Goal: Information Seeking & Learning: Understand process/instructions

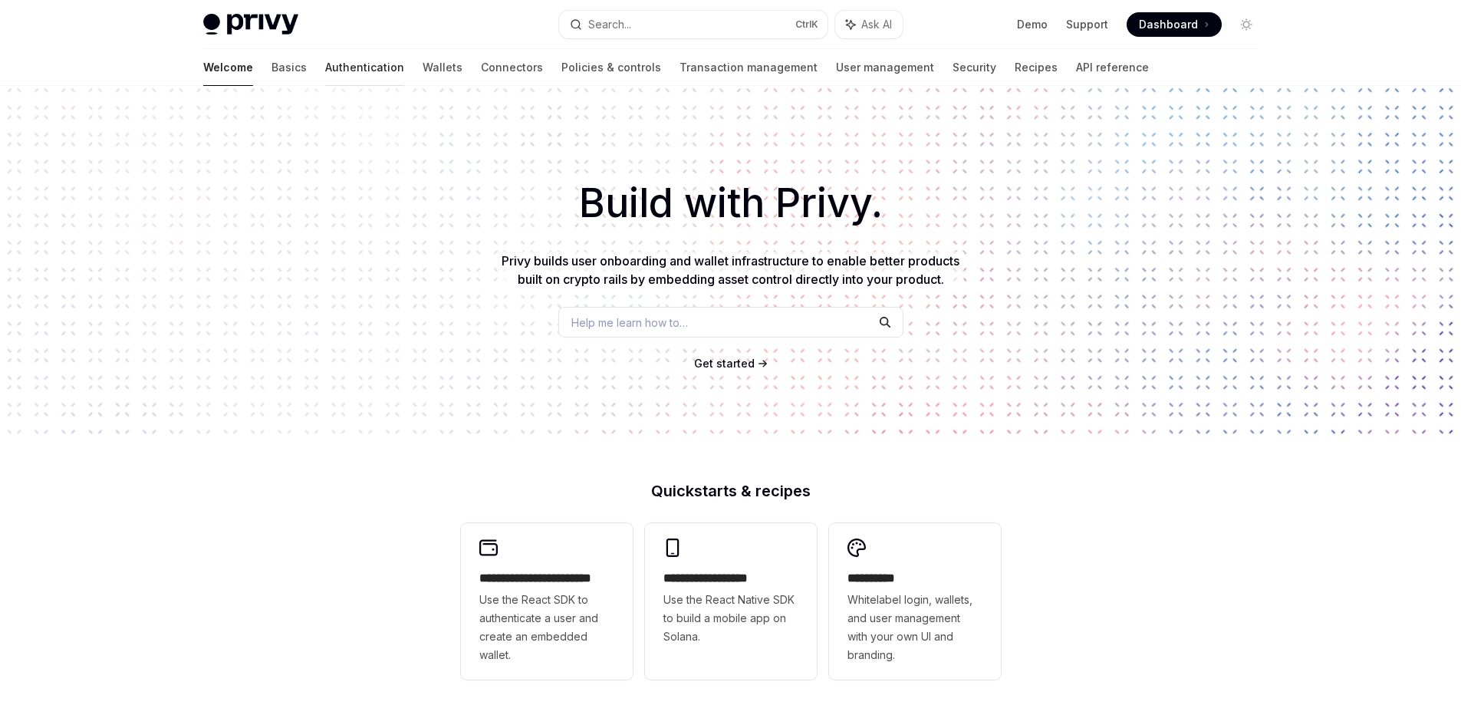
click at [325, 71] on link "Authentication" at bounding box center [364, 67] width 79 height 37
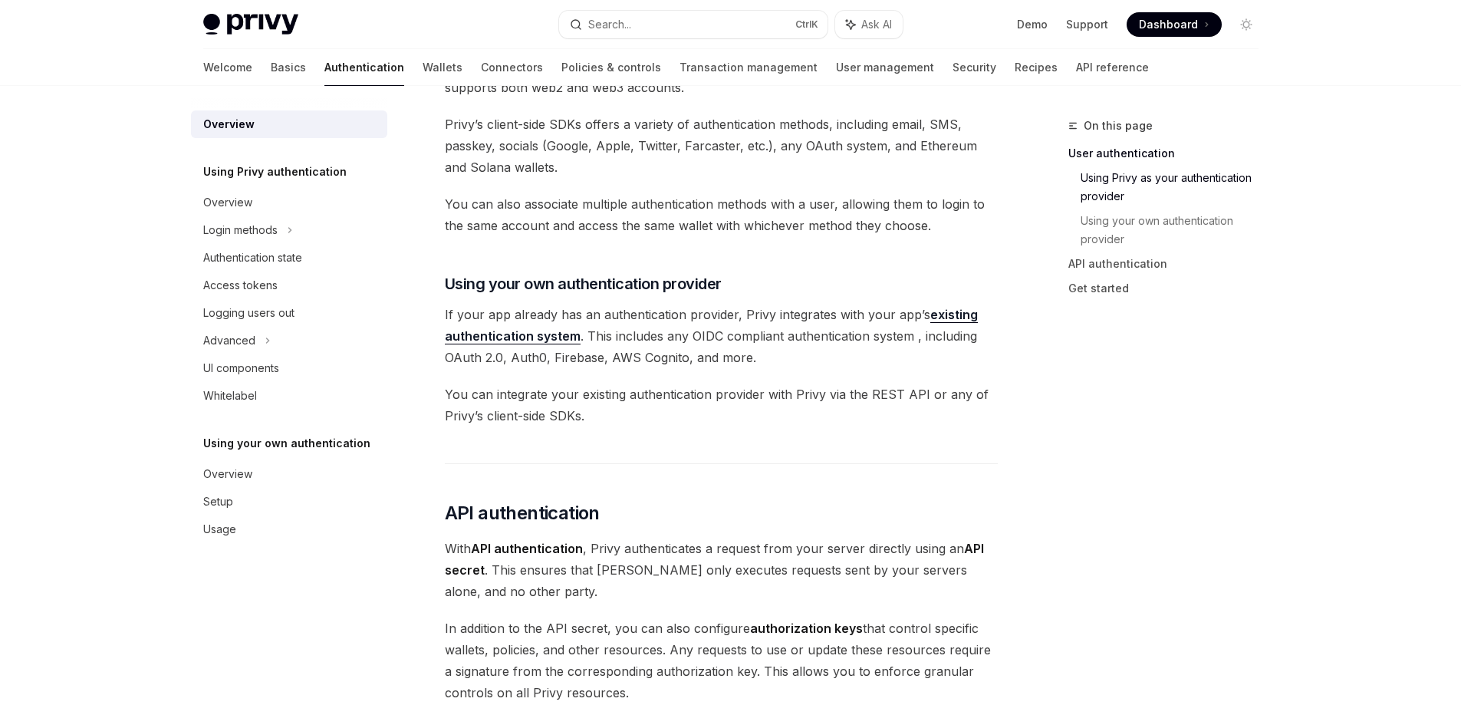
scroll to position [690, 0]
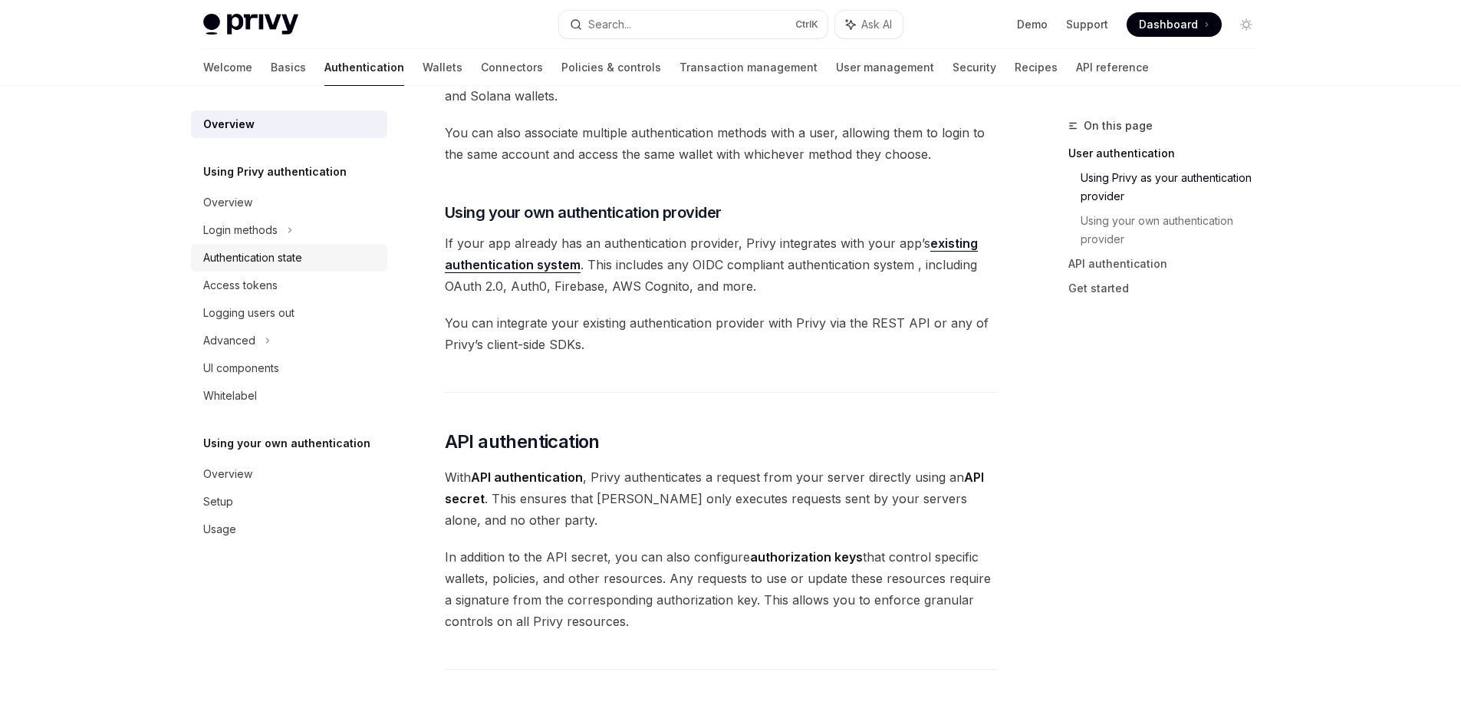
click at [291, 257] on div "Authentication state" at bounding box center [252, 257] width 99 height 18
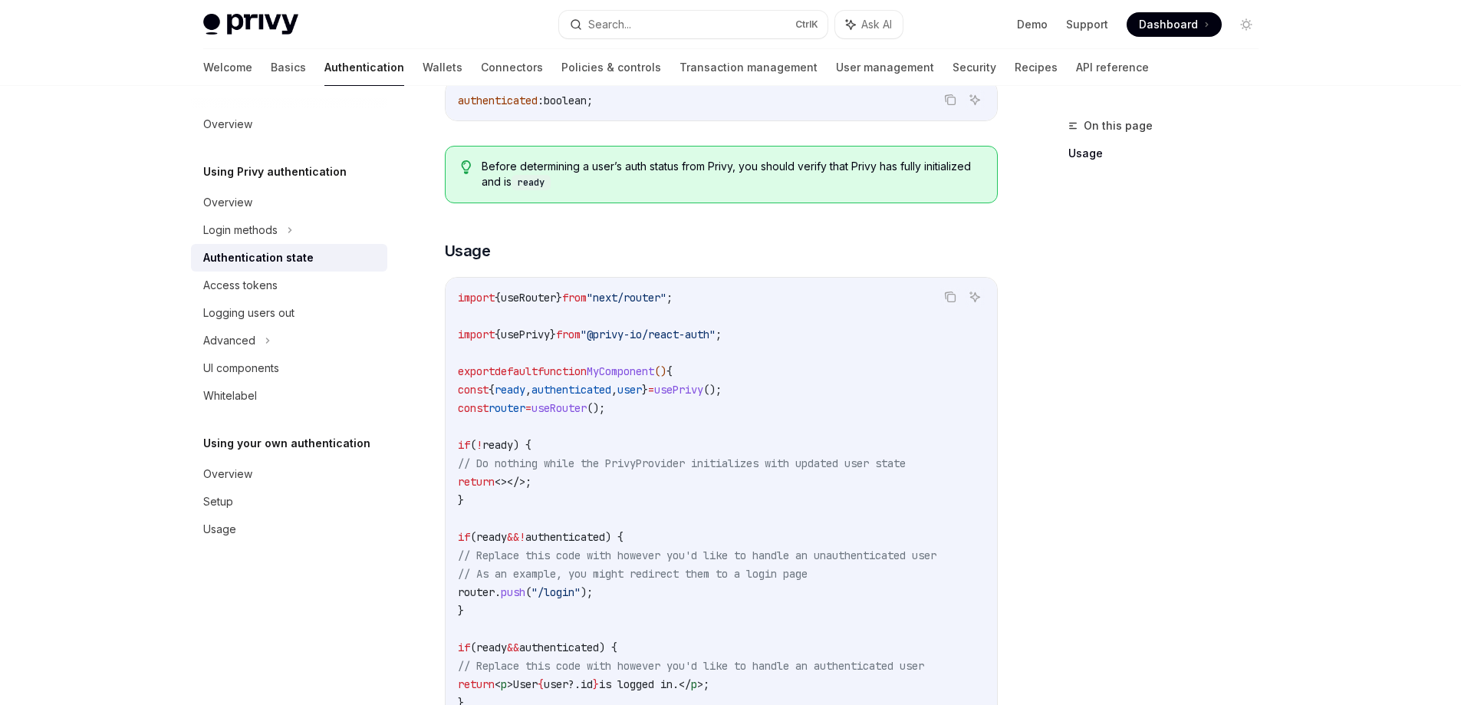
scroll to position [383, 0]
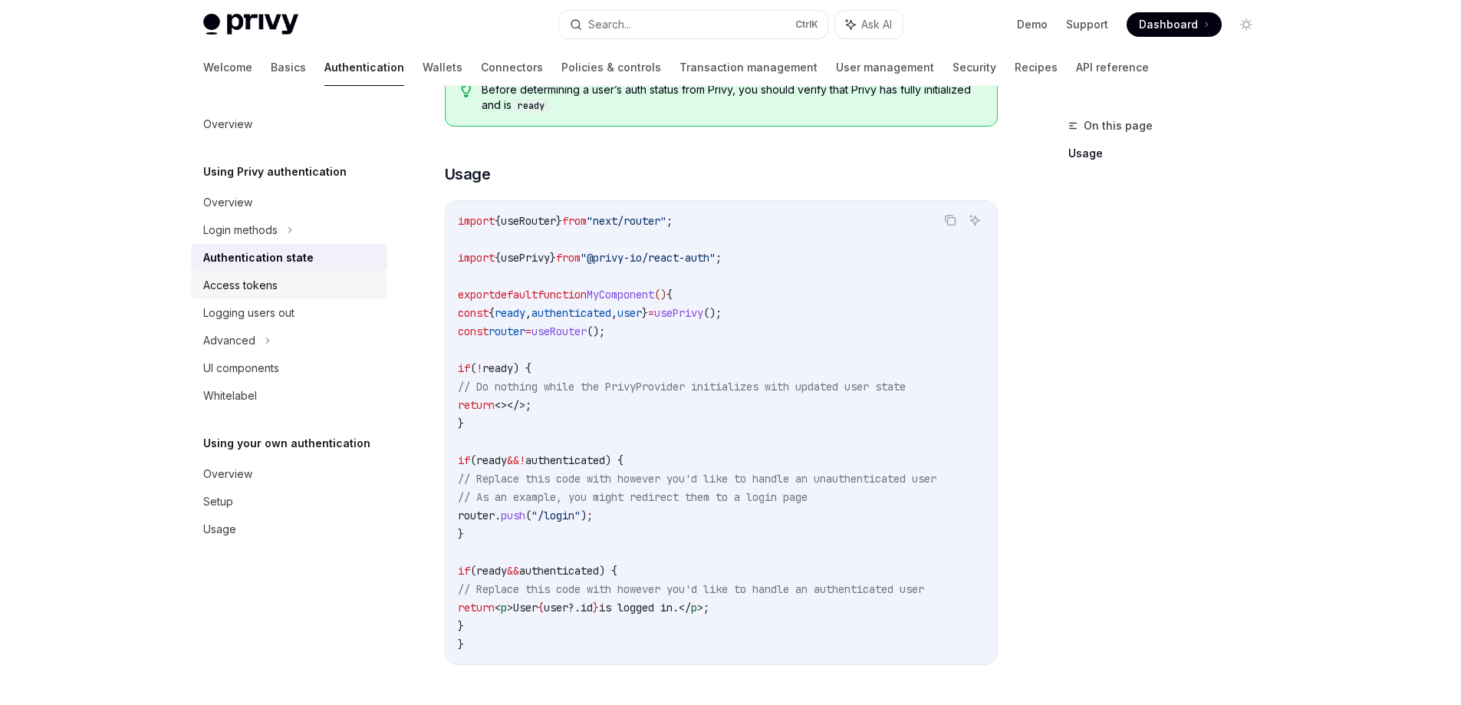
click at [289, 287] on div "Access tokens" at bounding box center [290, 285] width 175 height 18
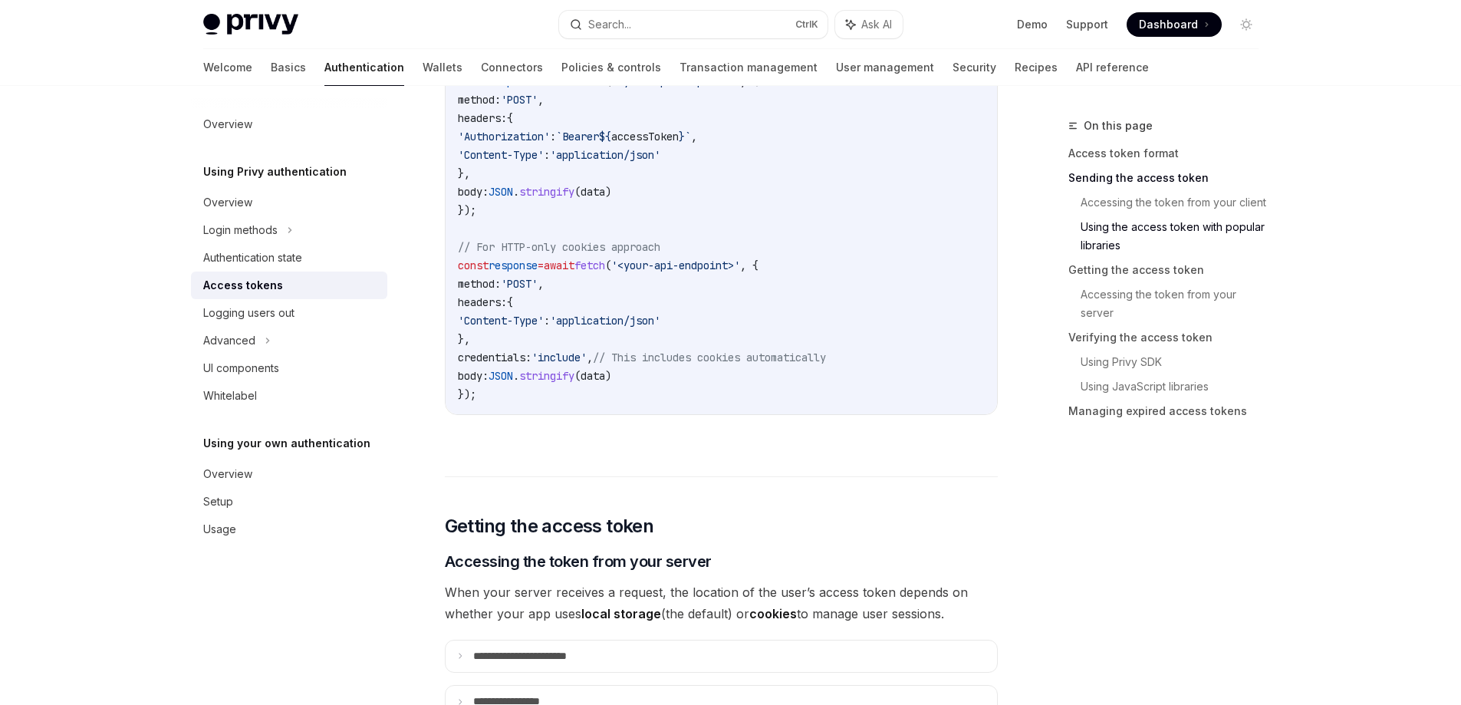
scroll to position [1841, 0]
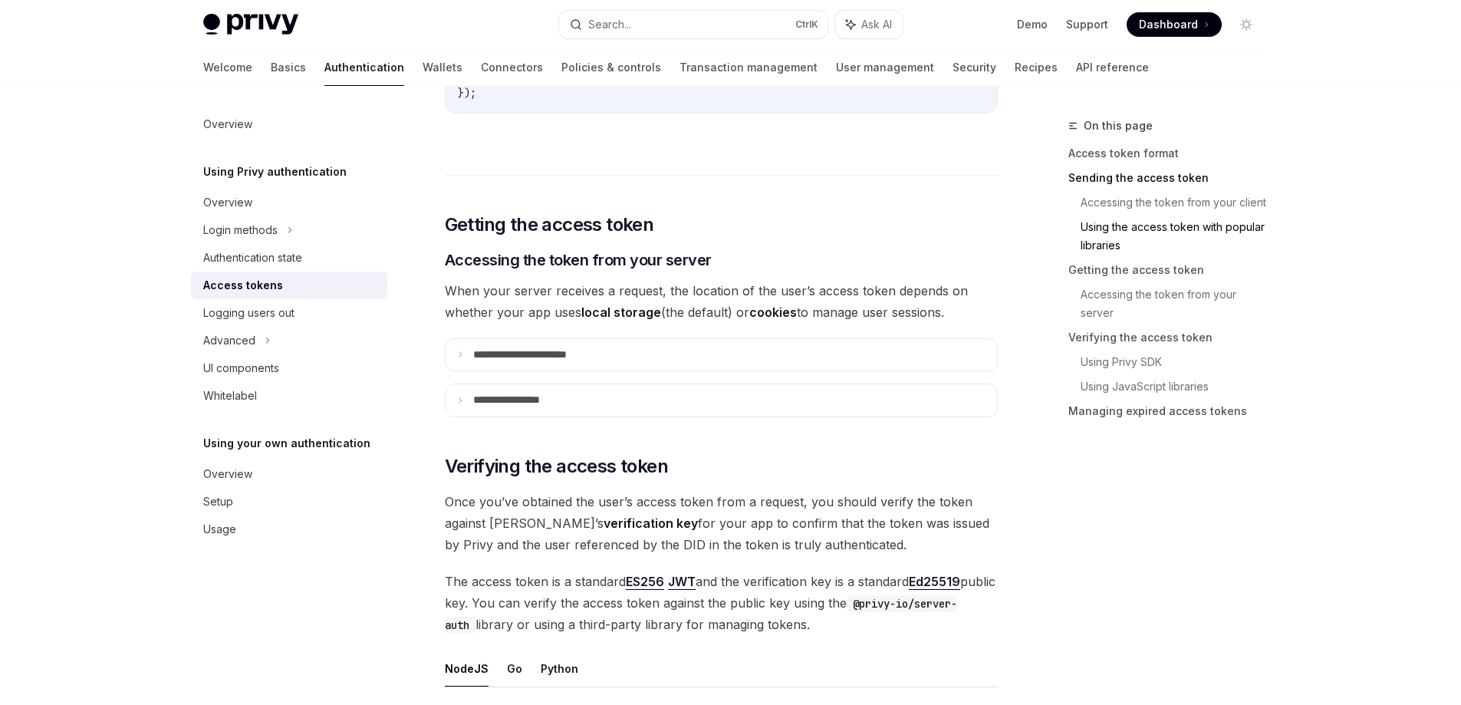
click at [456, 337] on div "**********" at bounding box center [721, 478] width 553 height 4251
click at [456, 354] on icon at bounding box center [460, 354] width 8 height 8
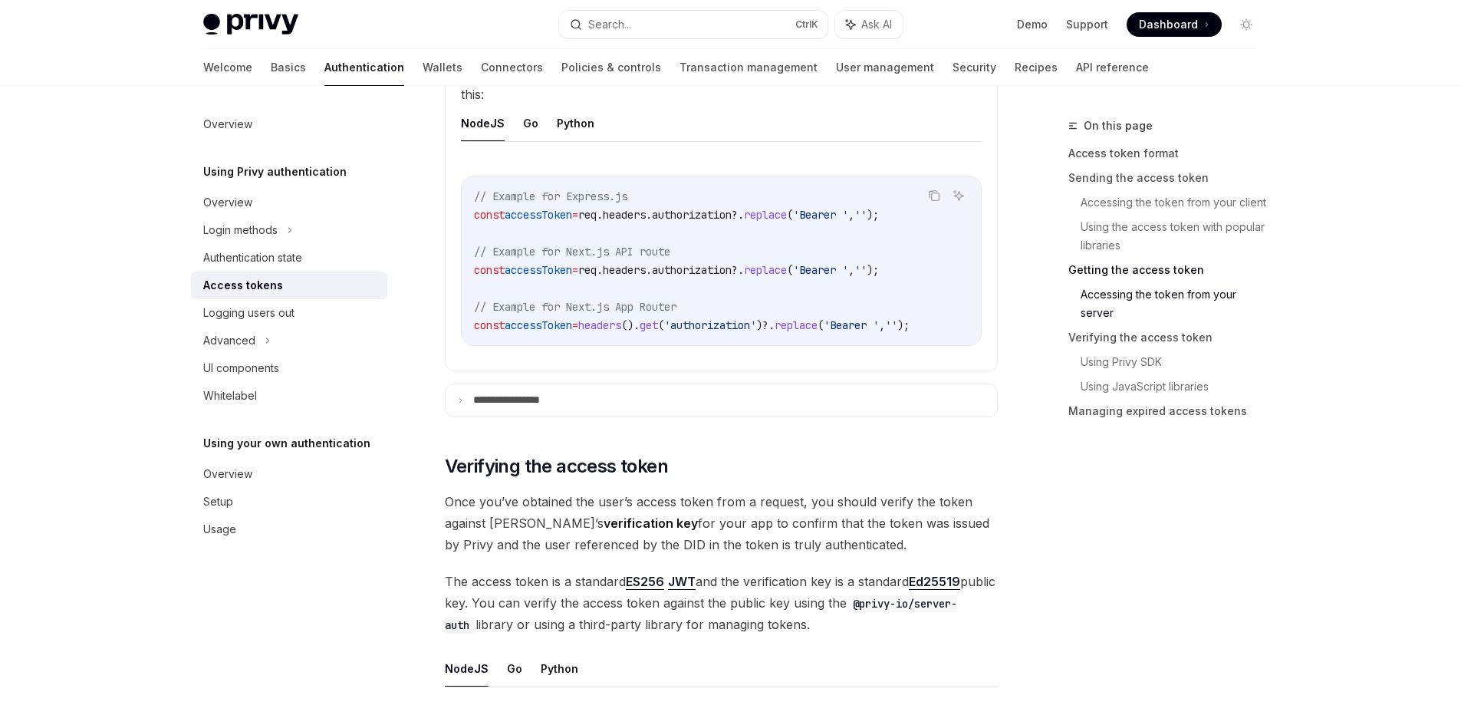
scroll to position [2147, 0]
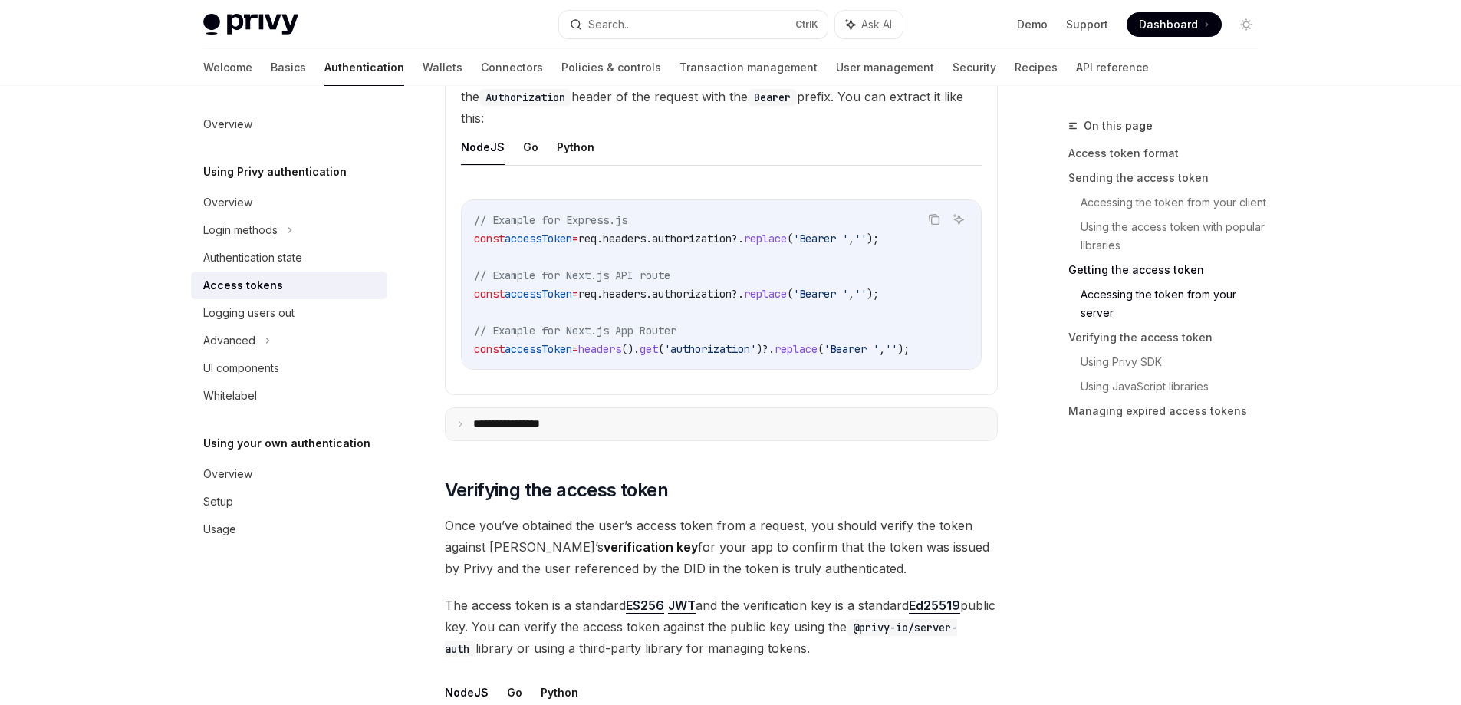
click at [459, 423] on summary "**********" at bounding box center [721, 424] width 551 height 32
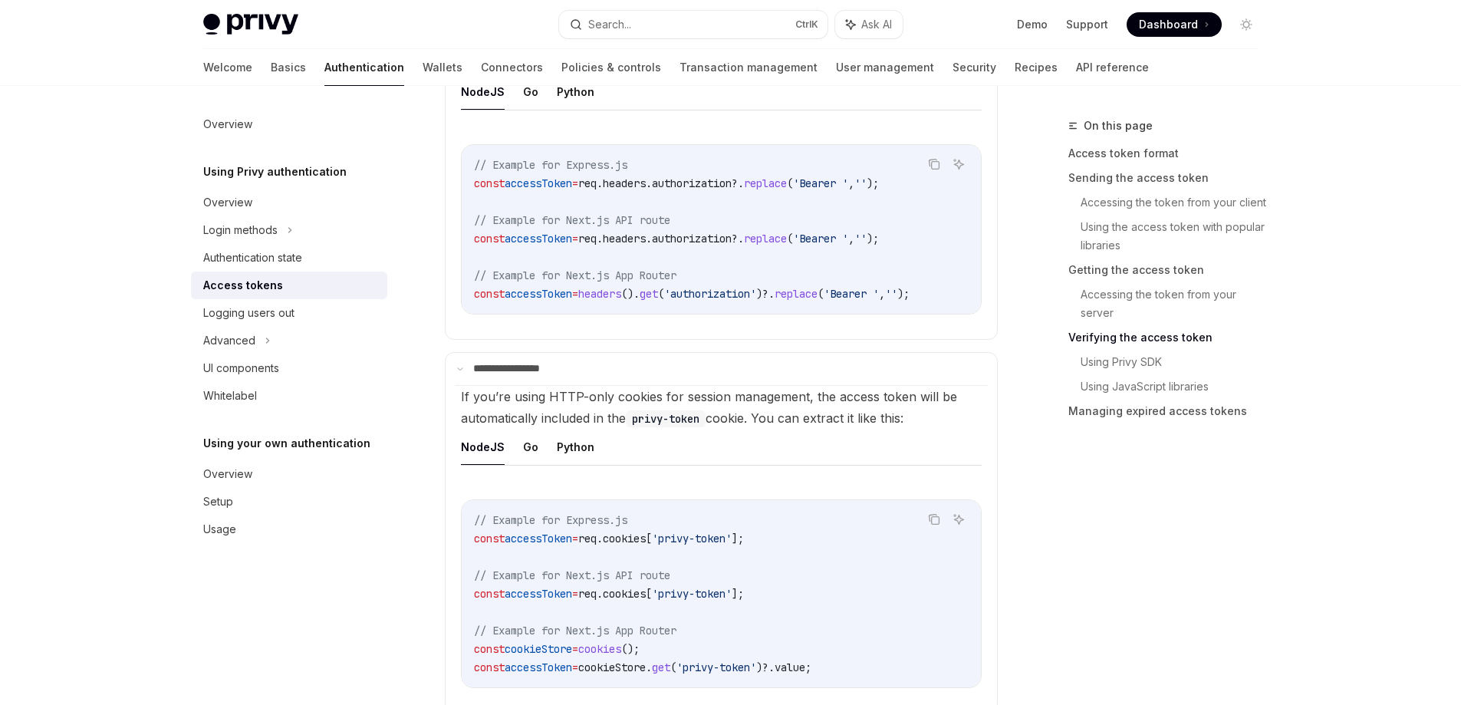
scroll to position [2071, 0]
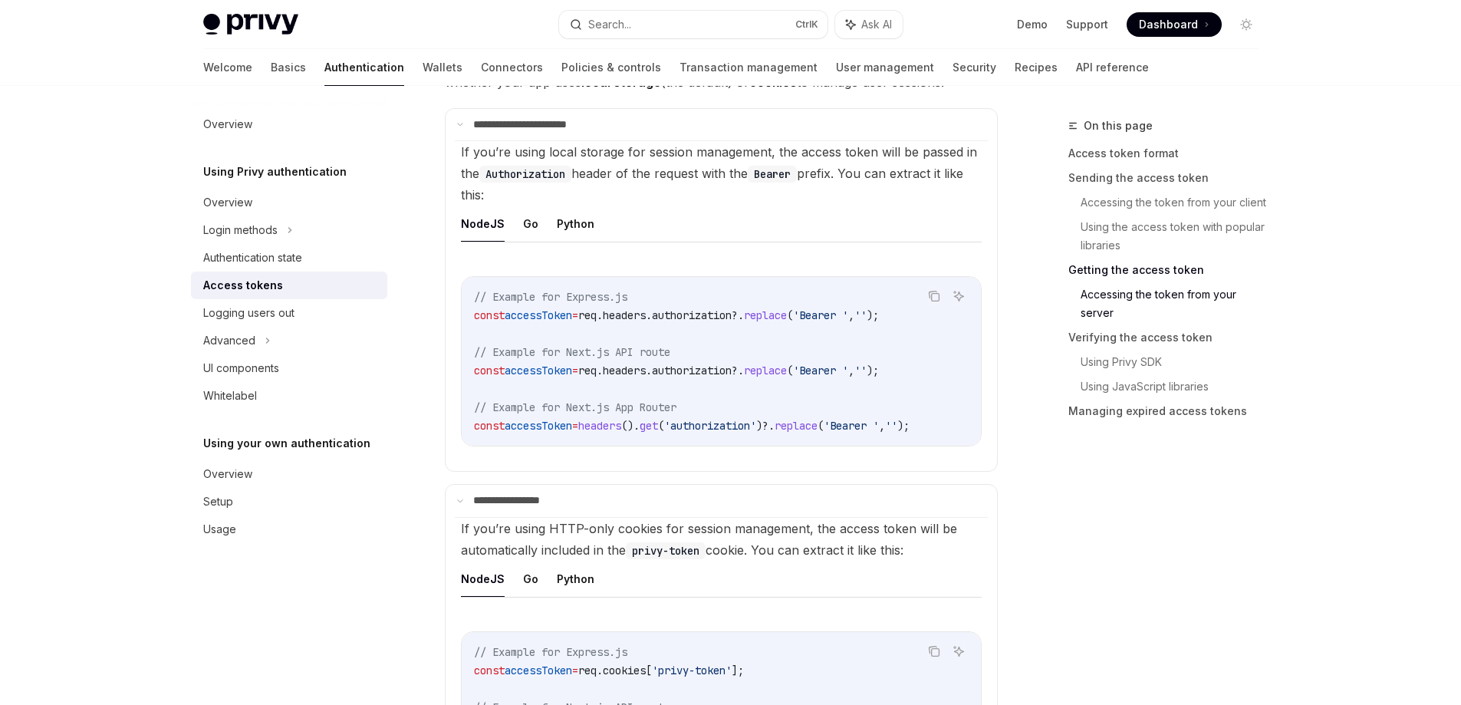
click at [548, 230] on ul "NodeJS Go Python" at bounding box center [721, 224] width 521 height 37
click at [529, 226] on button "Go" at bounding box center [530, 224] width 15 height 36
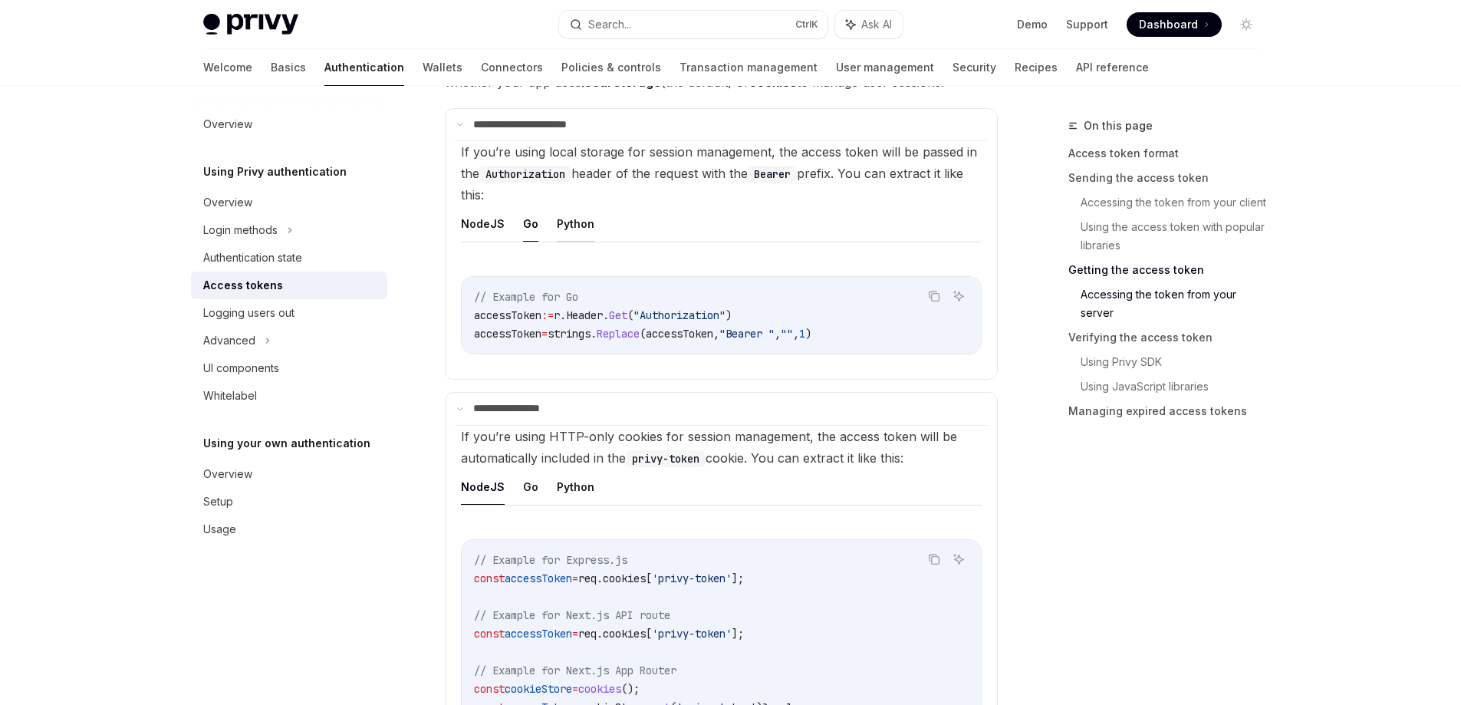
click at [568, 222] on button "Python" at bounding box center [576, 224] width 38 height 36
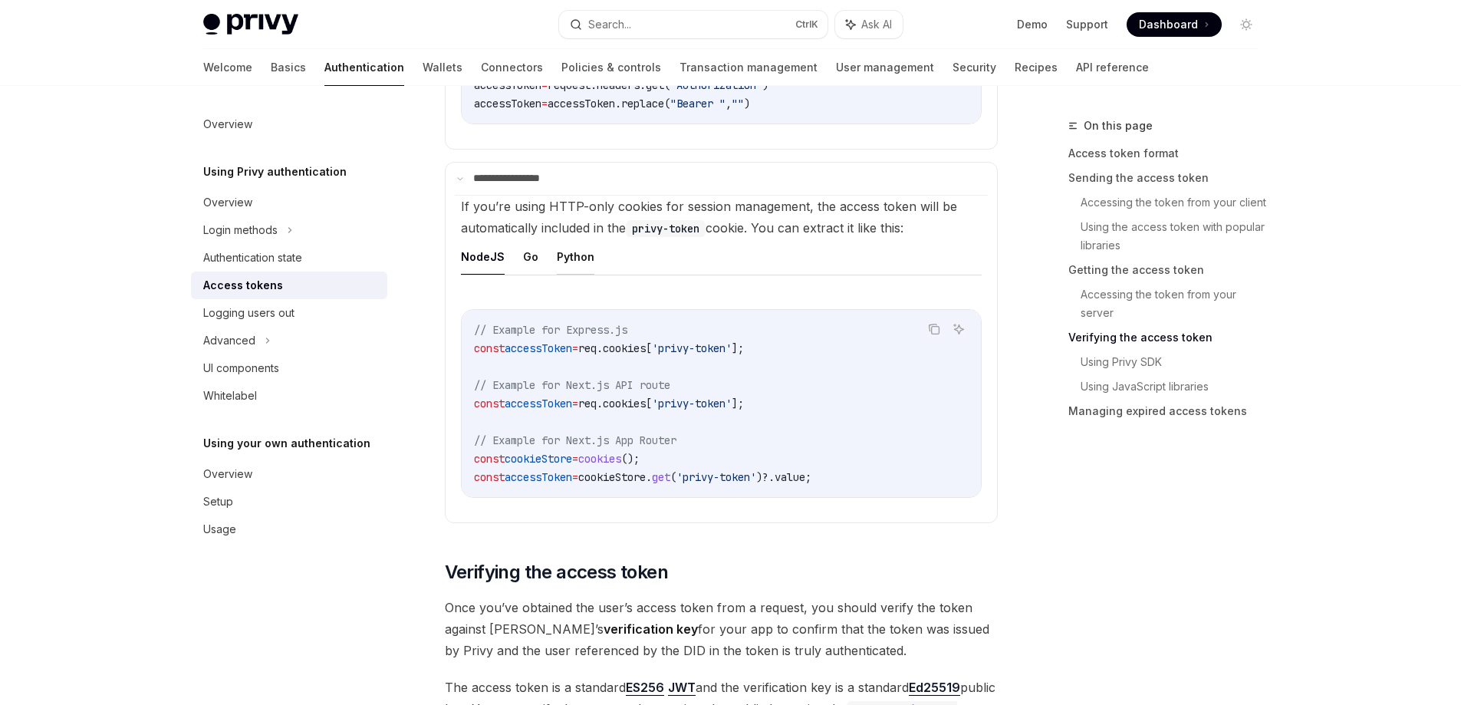
click at [567, 248] on button "Python" at bounding box center [576, 257] width 38 height 36
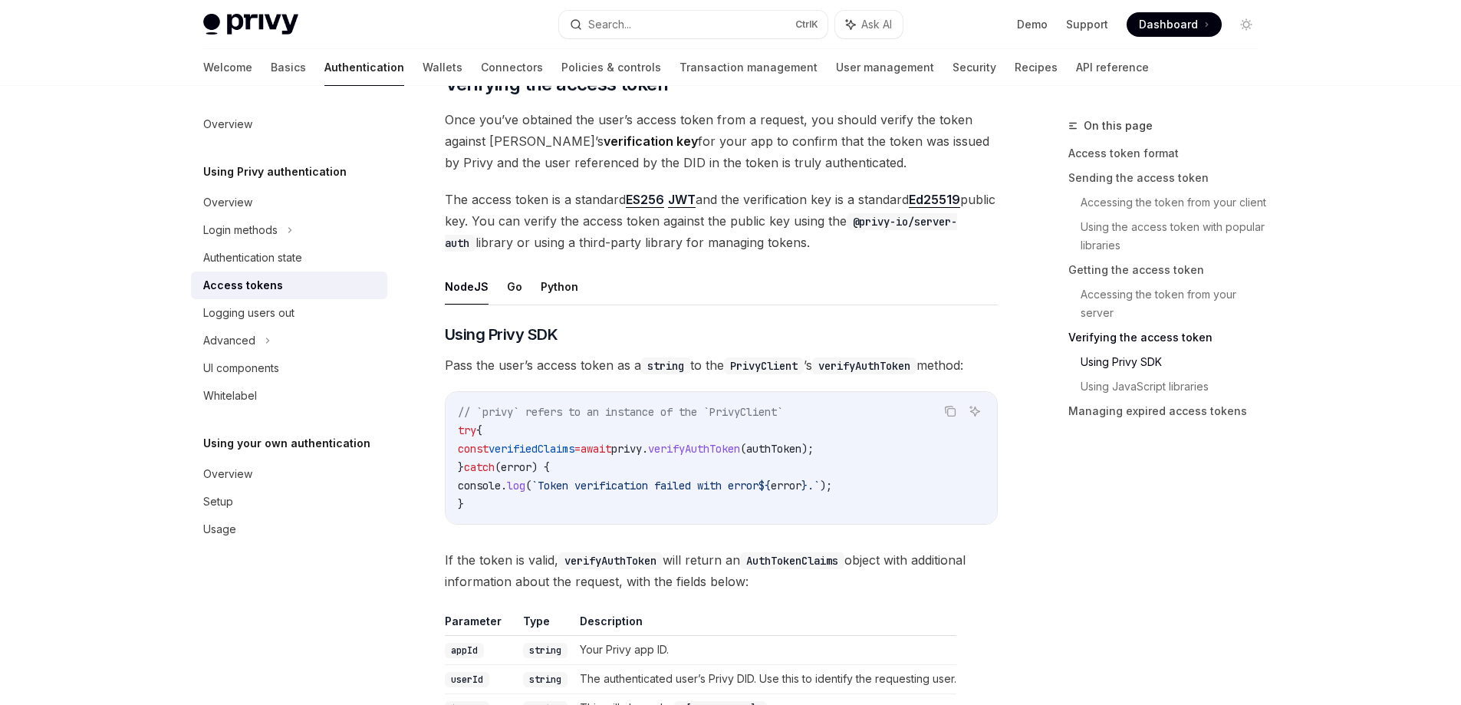
scroll to position [2684, 0]
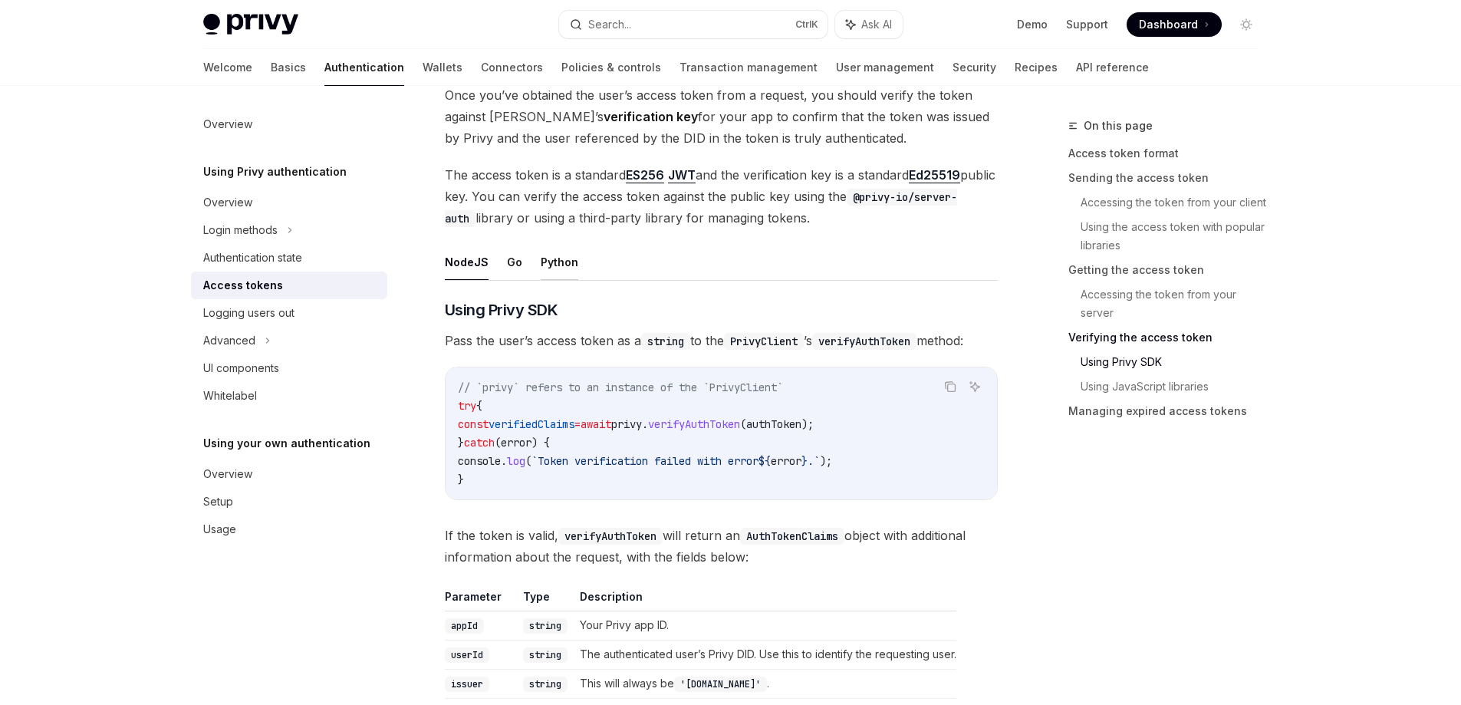
click at [548, 266] on button "Python" at bounding box center [560, 262] width 38 height 36
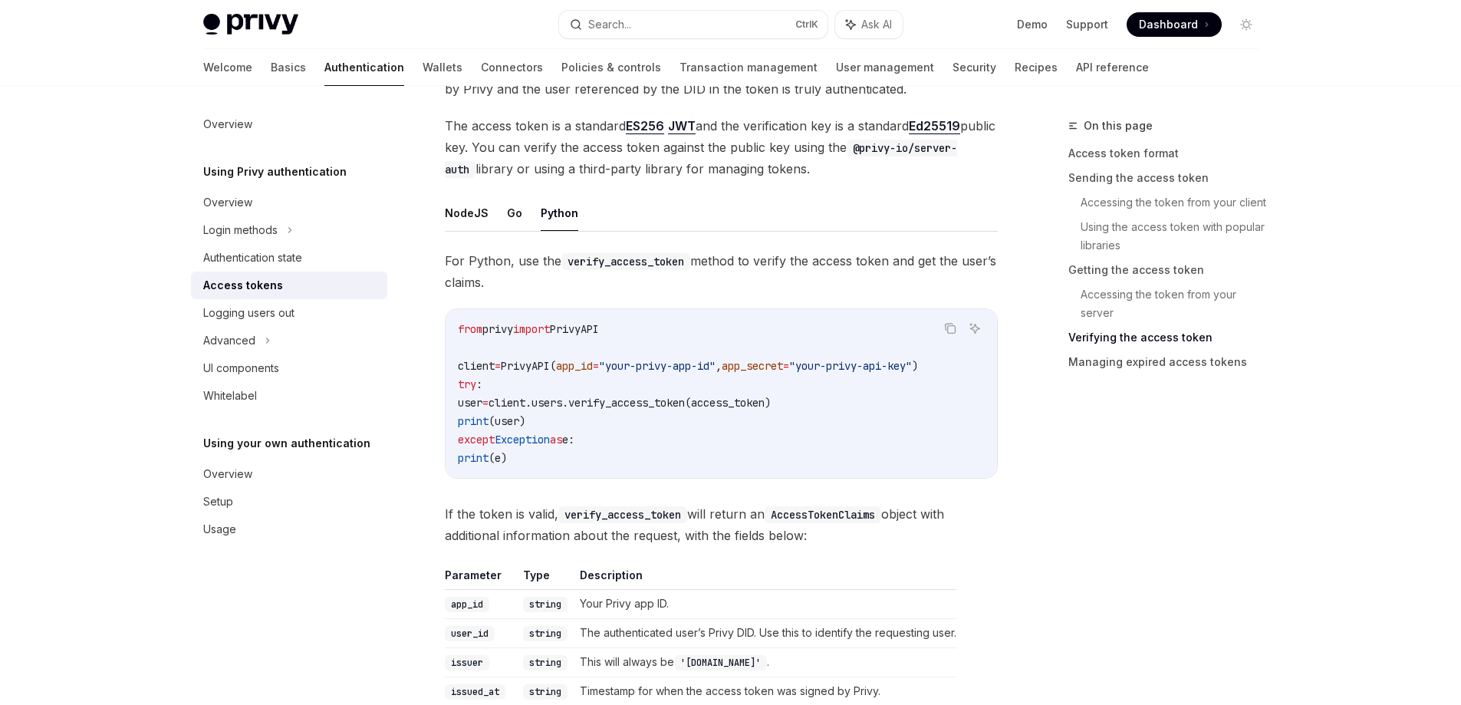
scroll to position [2761, 0]
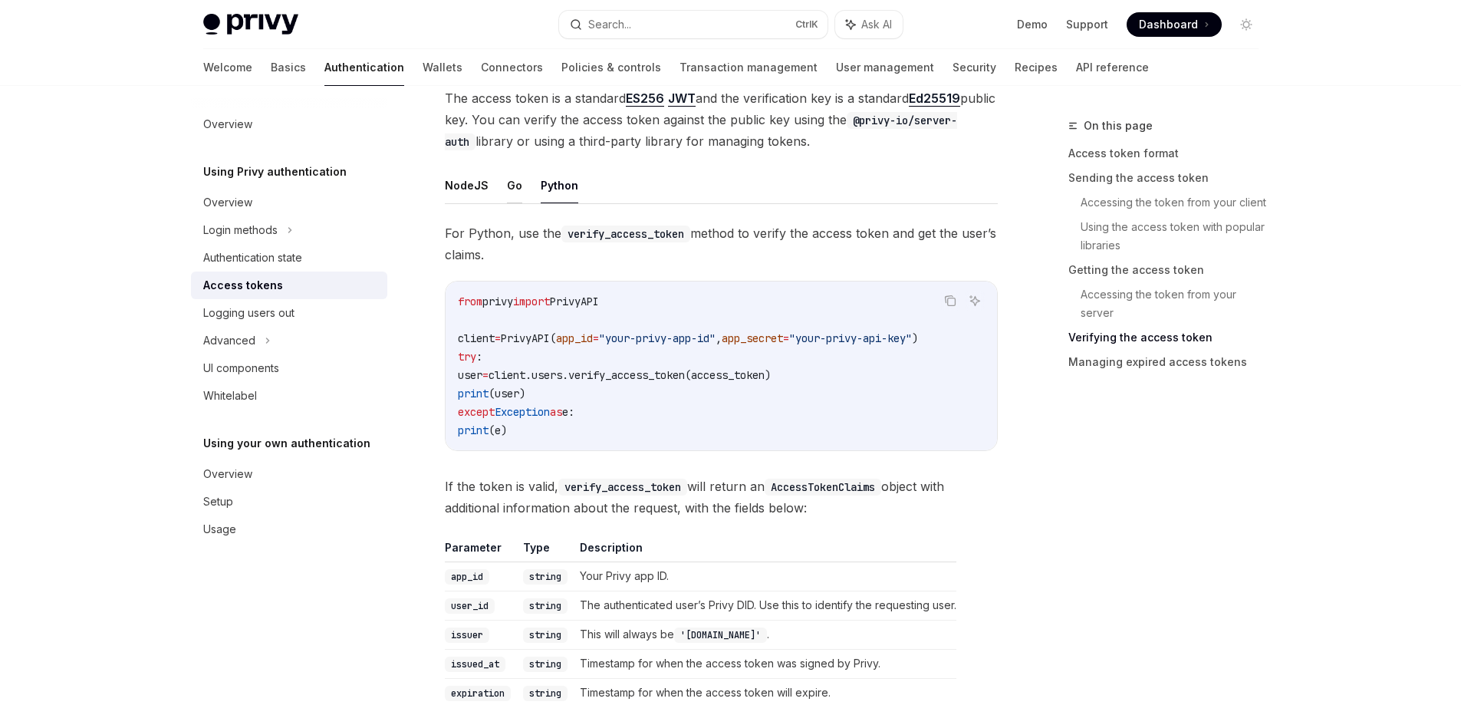
click at [514, 191] on button "Go" at bounding box center [514, 185] width 15 height 36
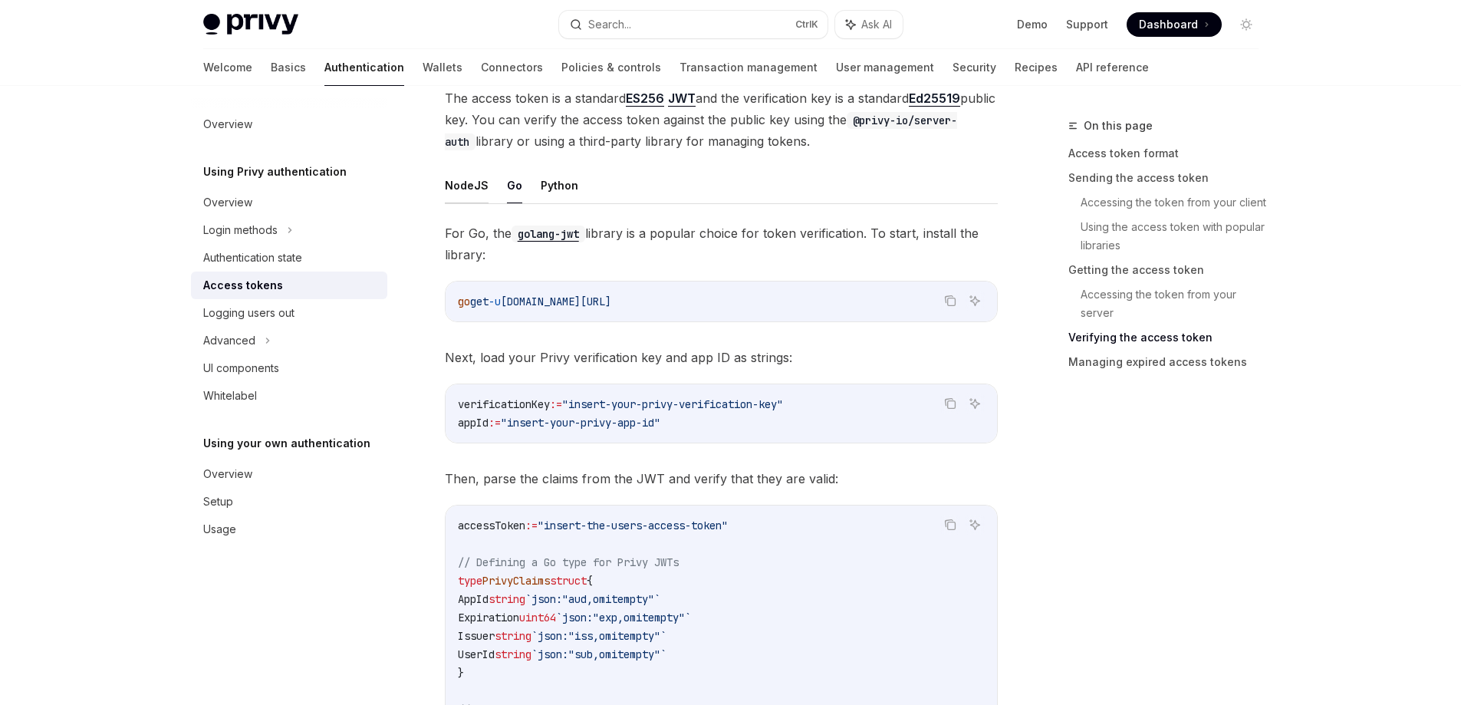
click at [475, 192] on button "NodeJS" at bounding box center [467, 185] width 44 height 36
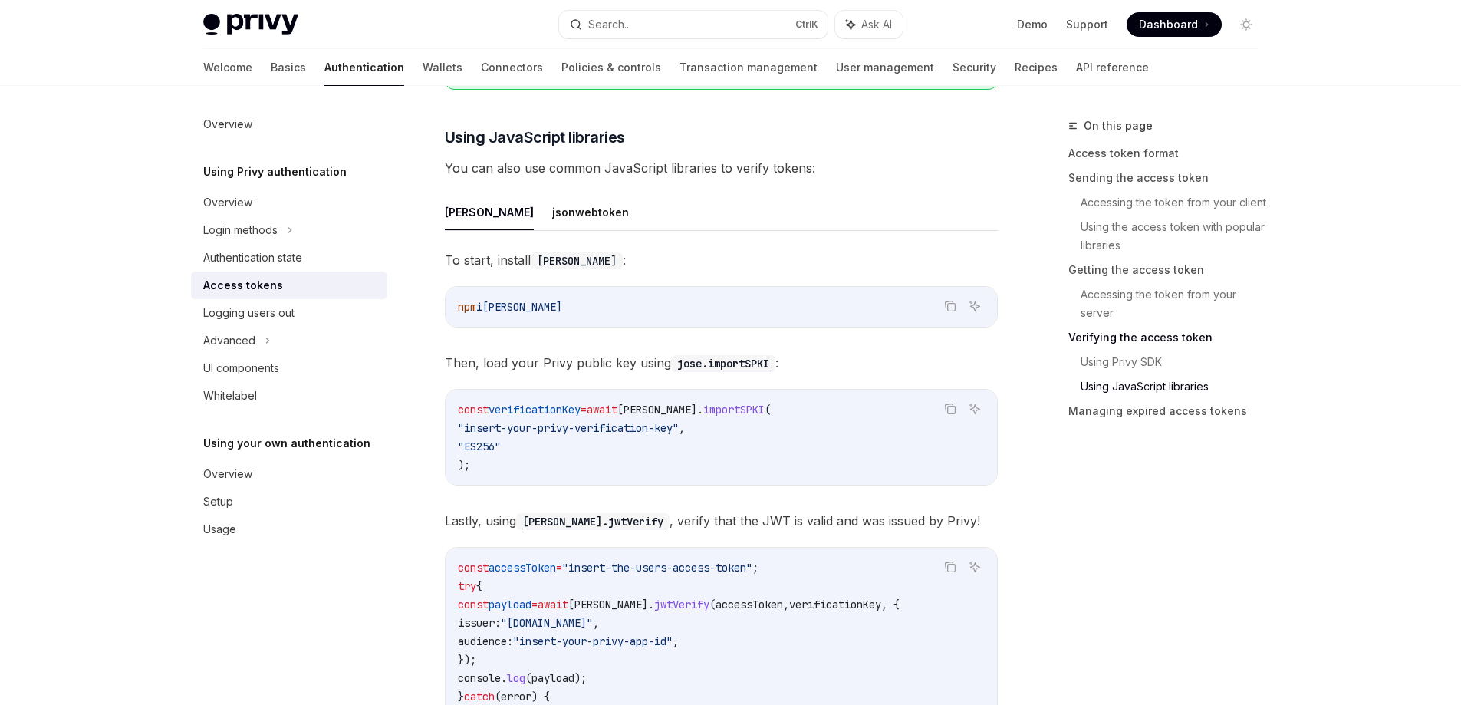
scroll to position [3681, 0]
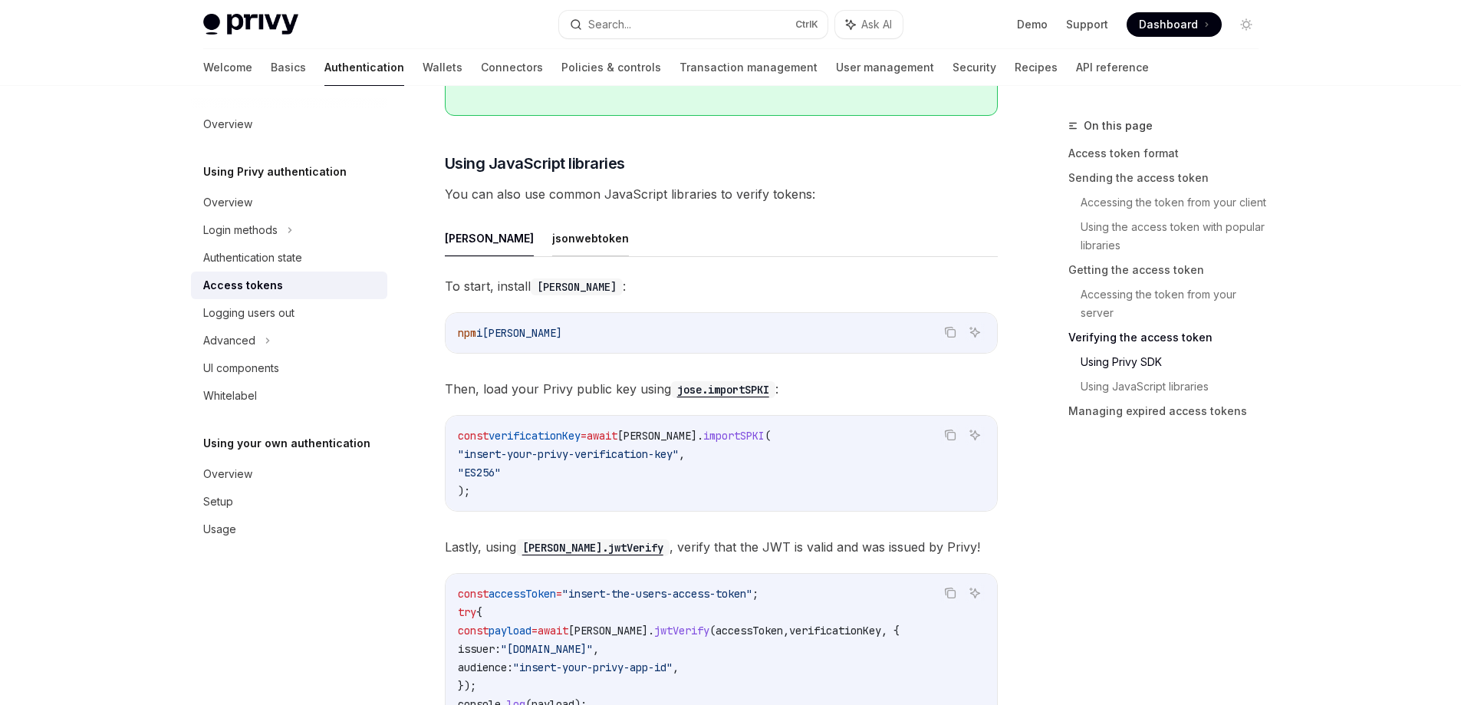
click at [552, 245] on button "jsonwebtoken" at bounding box center [590, 238] width 77 height 36
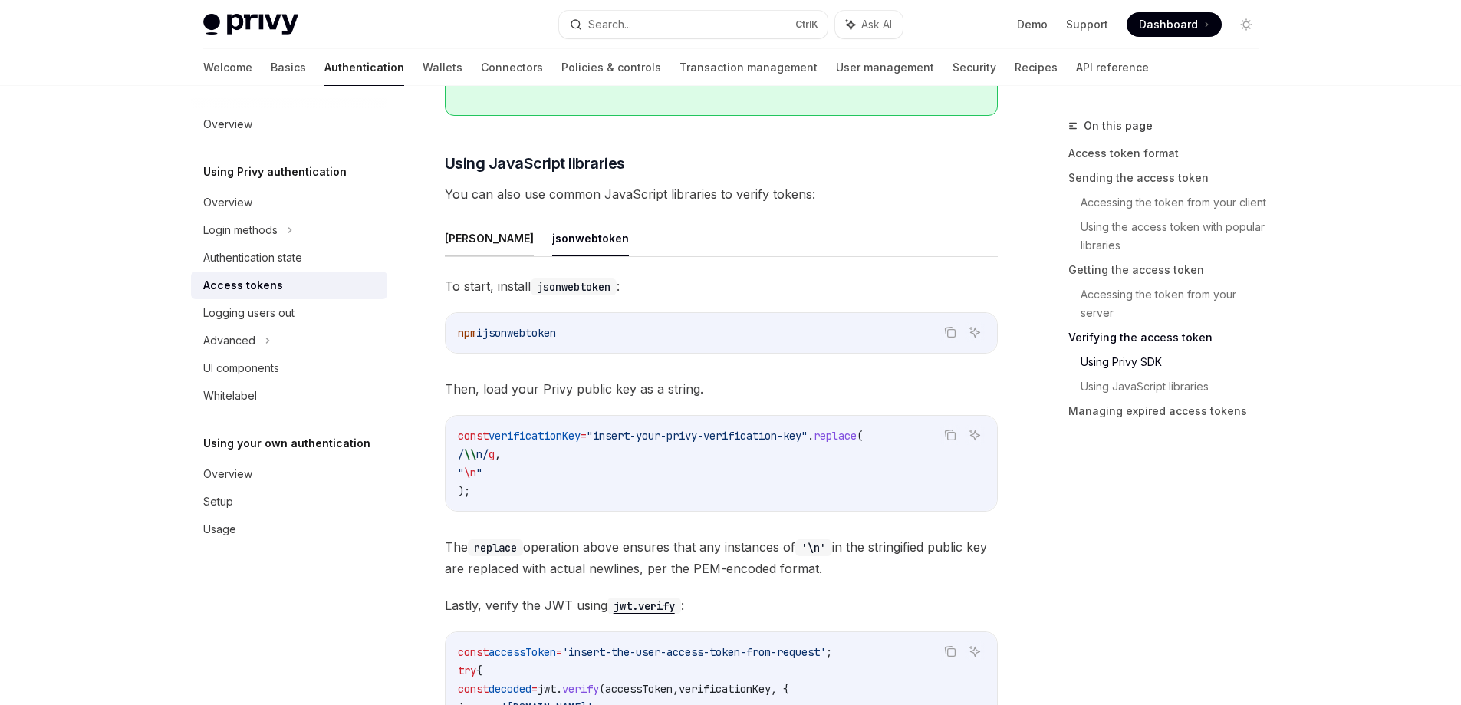
click at [450, 246] on button "jose" at bounding box center [489, 238] width 89 height 36
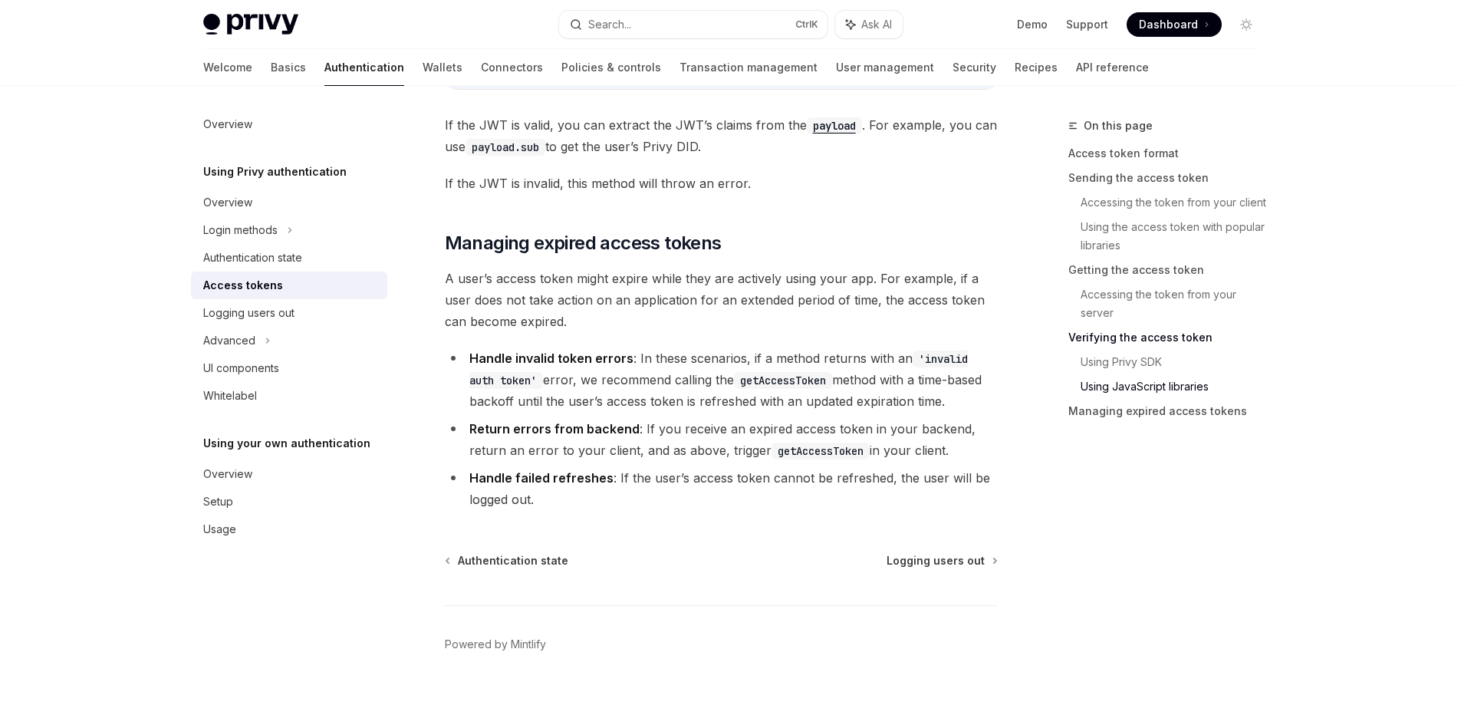
scroll to position [4404, 0]
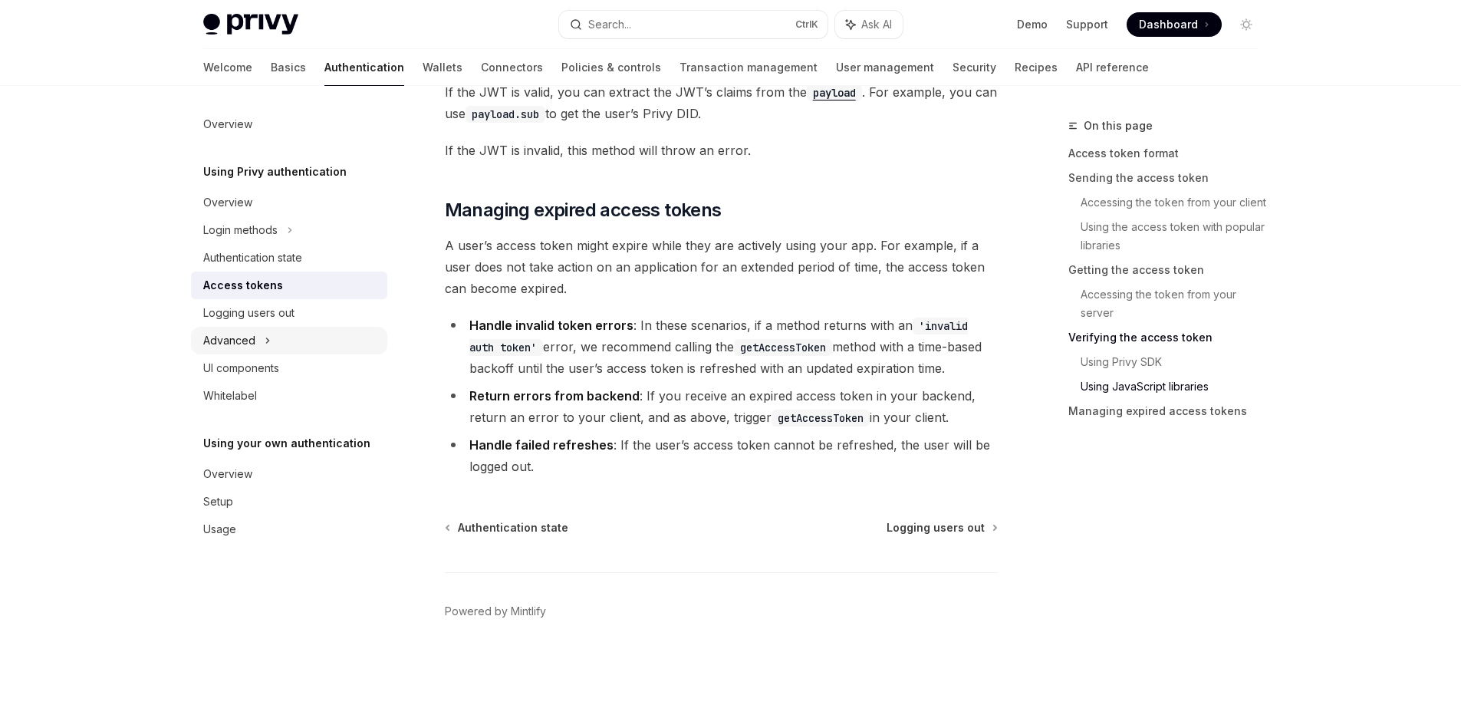
click at [268, 340] on icon at bounding box center [268, 340] width 6 height 18
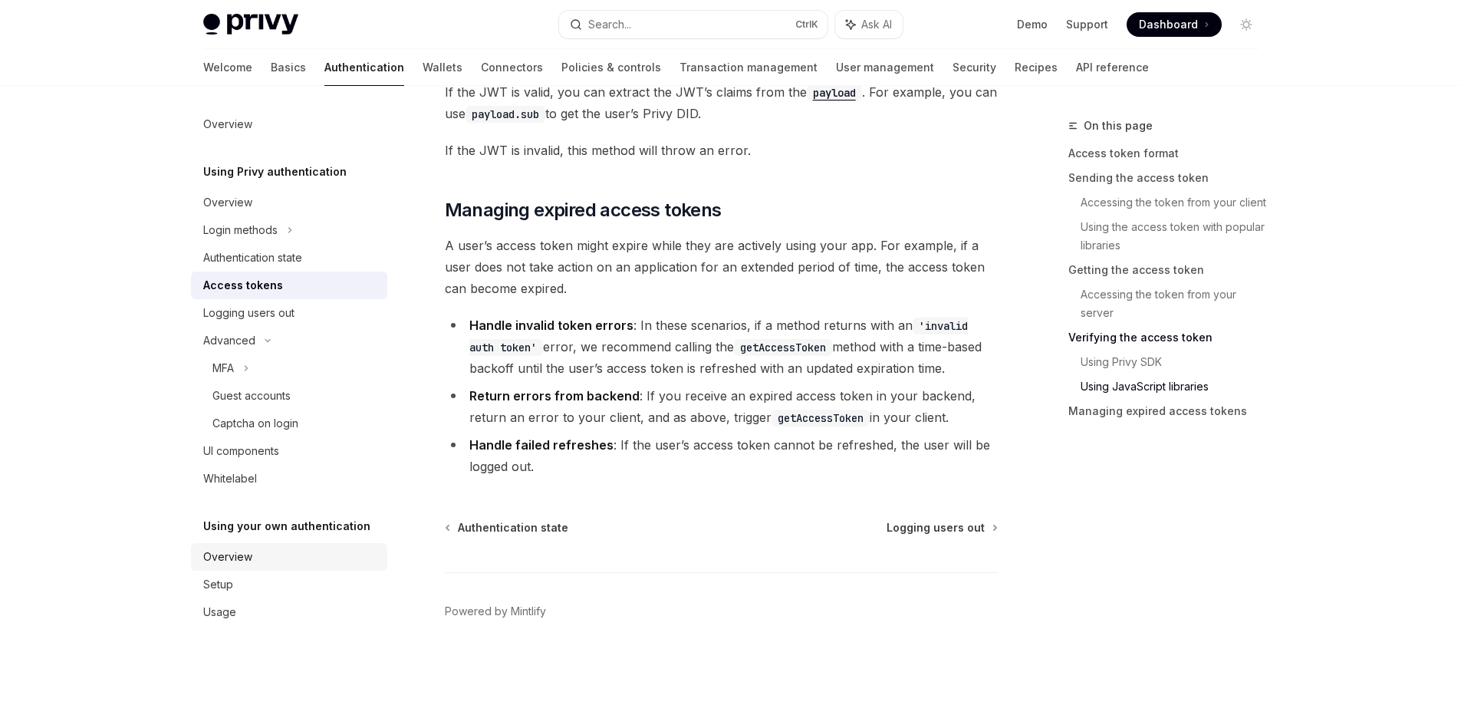
click at [260, 566] on link "Overview" at bounding box center [289, 557] width 196 height 28
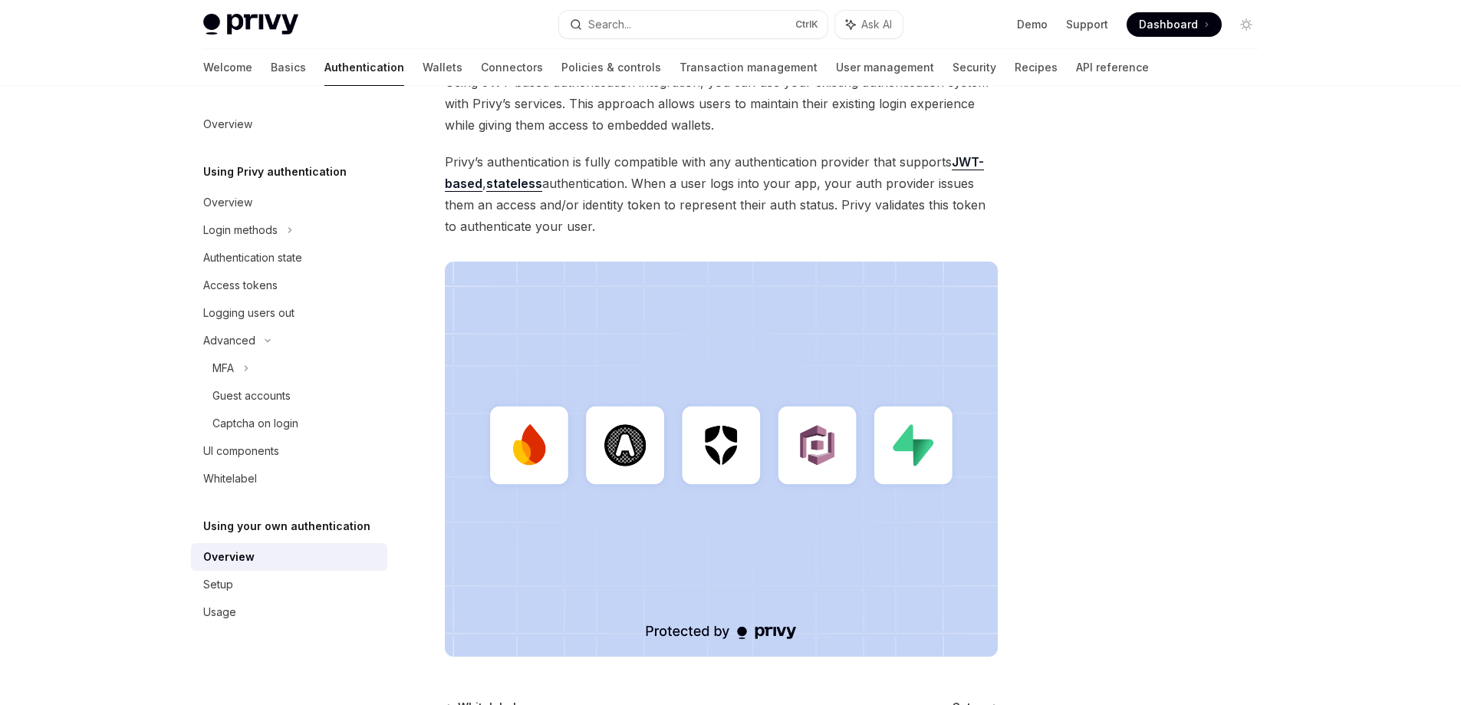
scroll to position [307, 0]
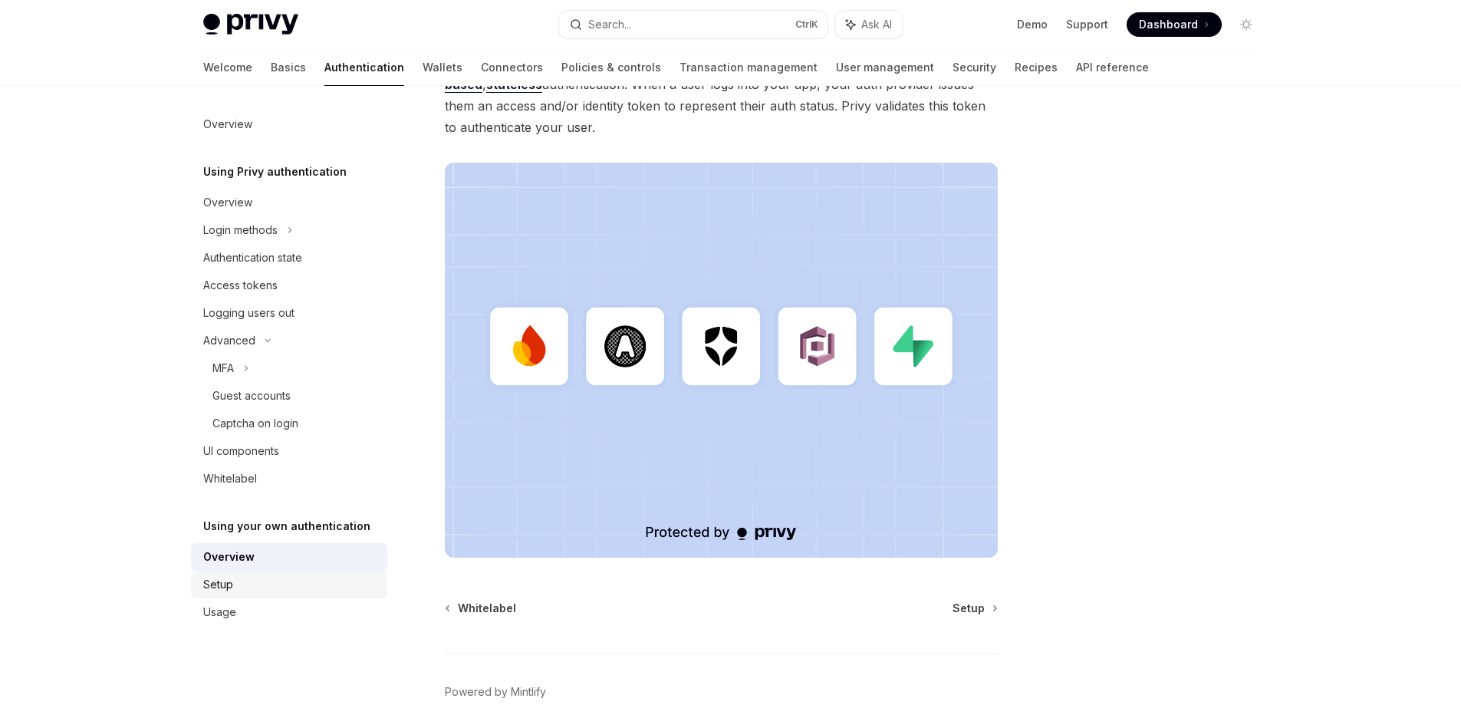
click at [269, 581] on div "Setup" at bounding box center [290, 584] width 175 height 18
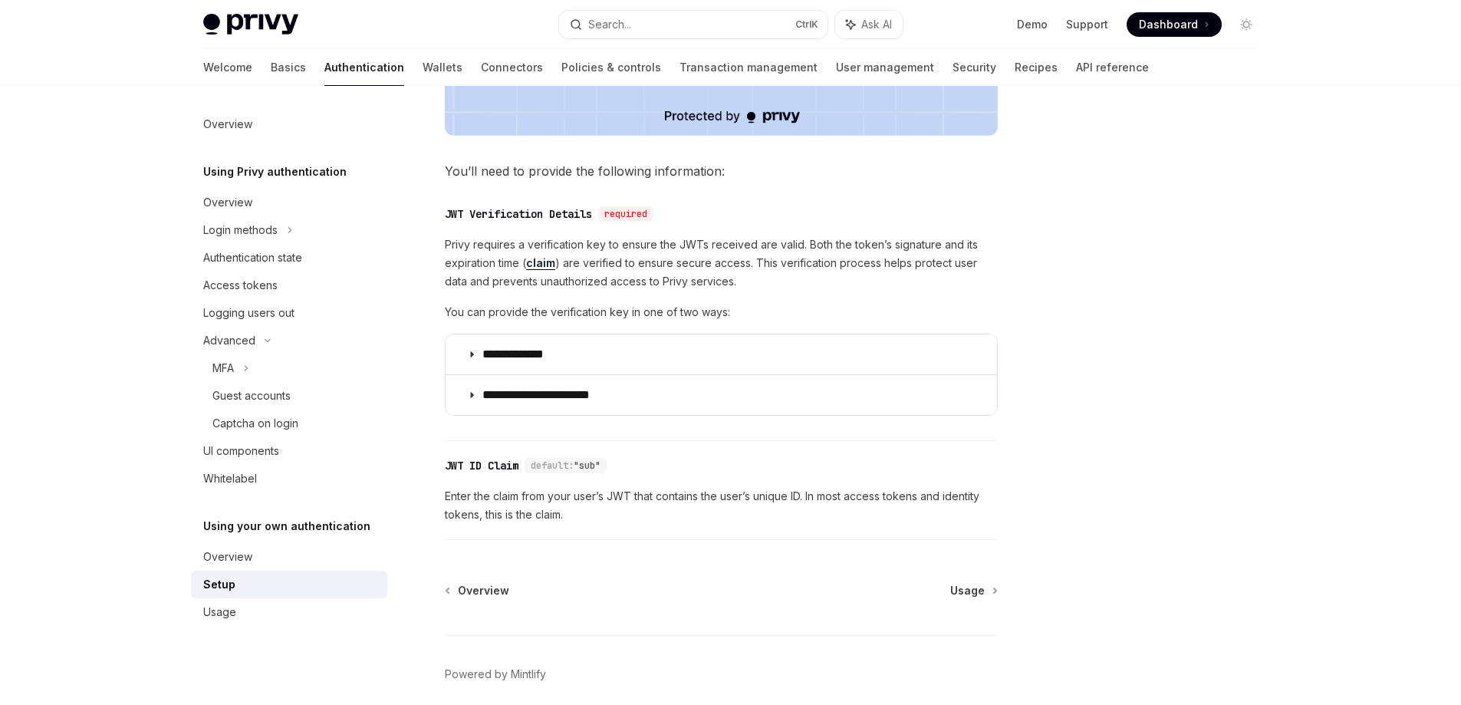
scroll to position [730, 0]
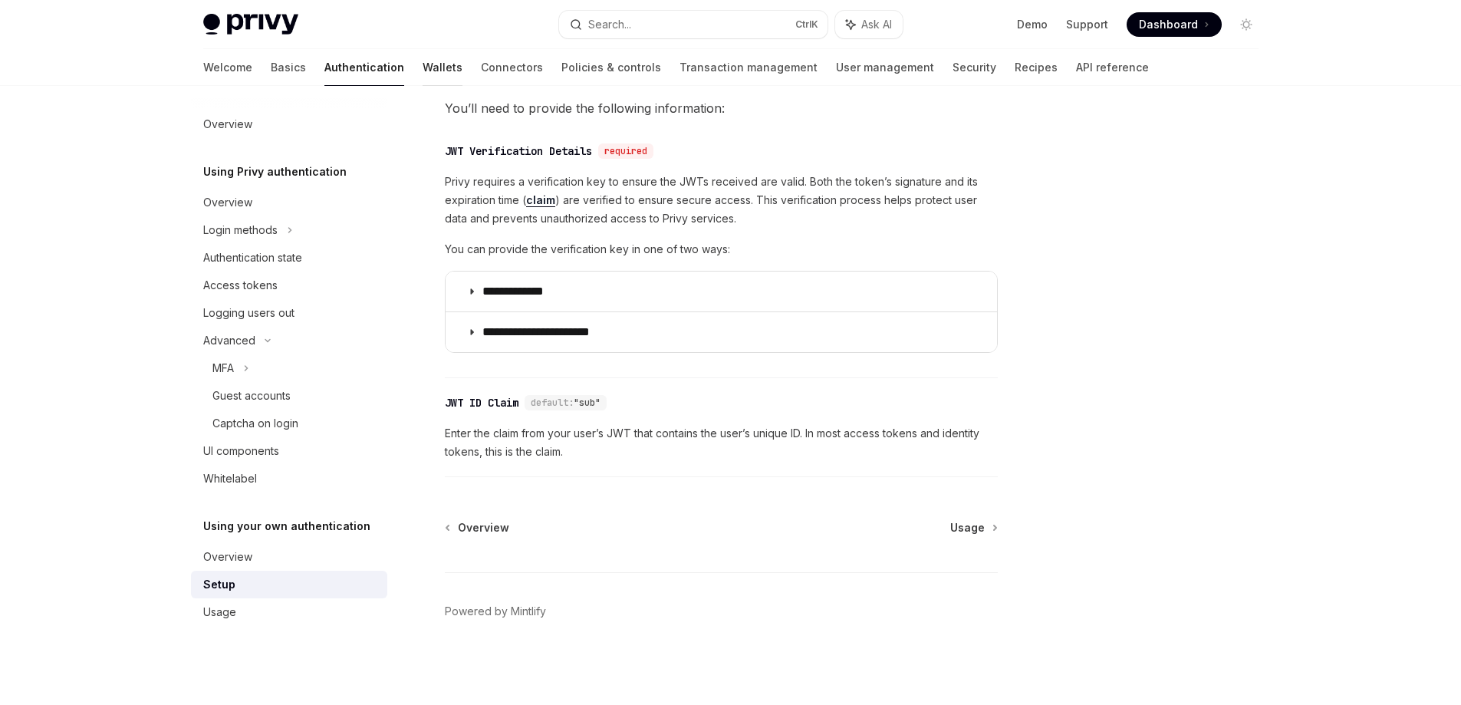
click at [423, 74] on link "Wallets" at bounding box center [443, 67] width 40 height 37
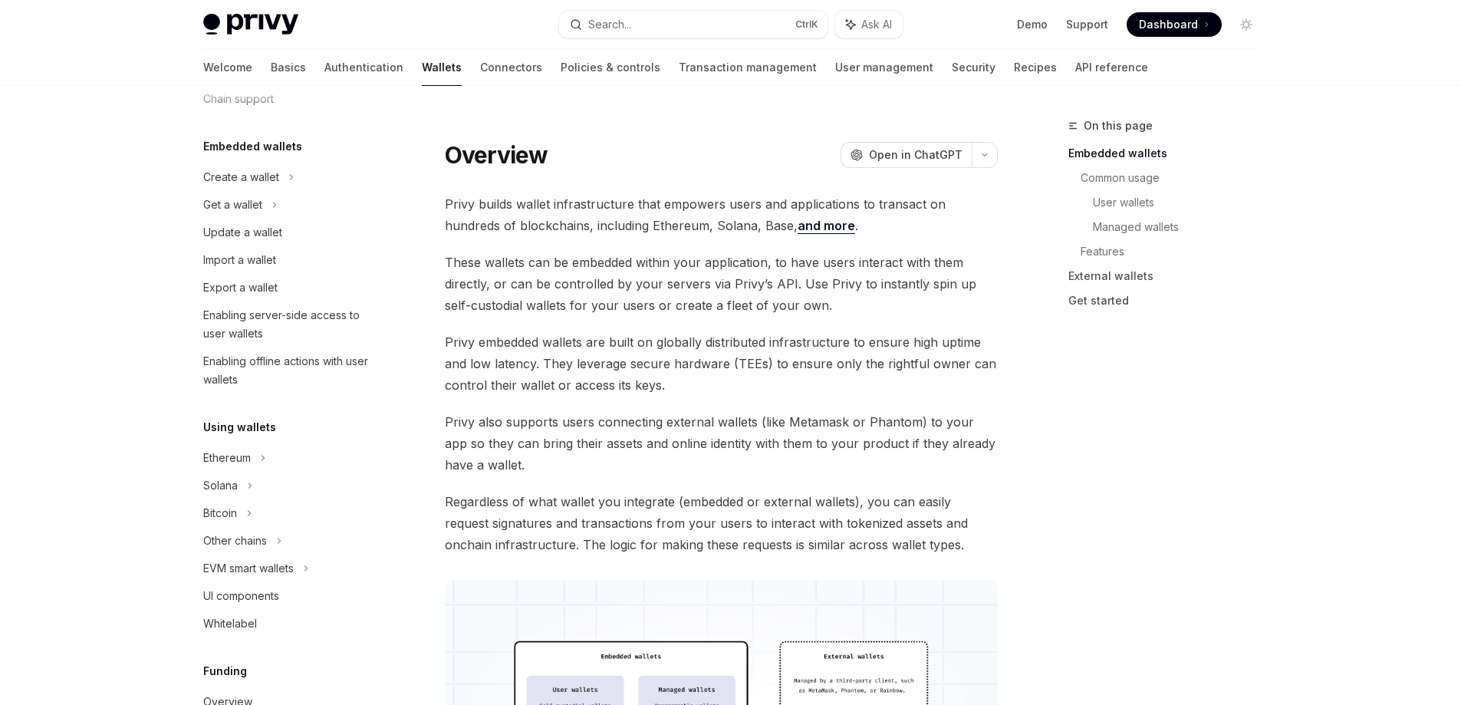
scroll to position [153, 0]
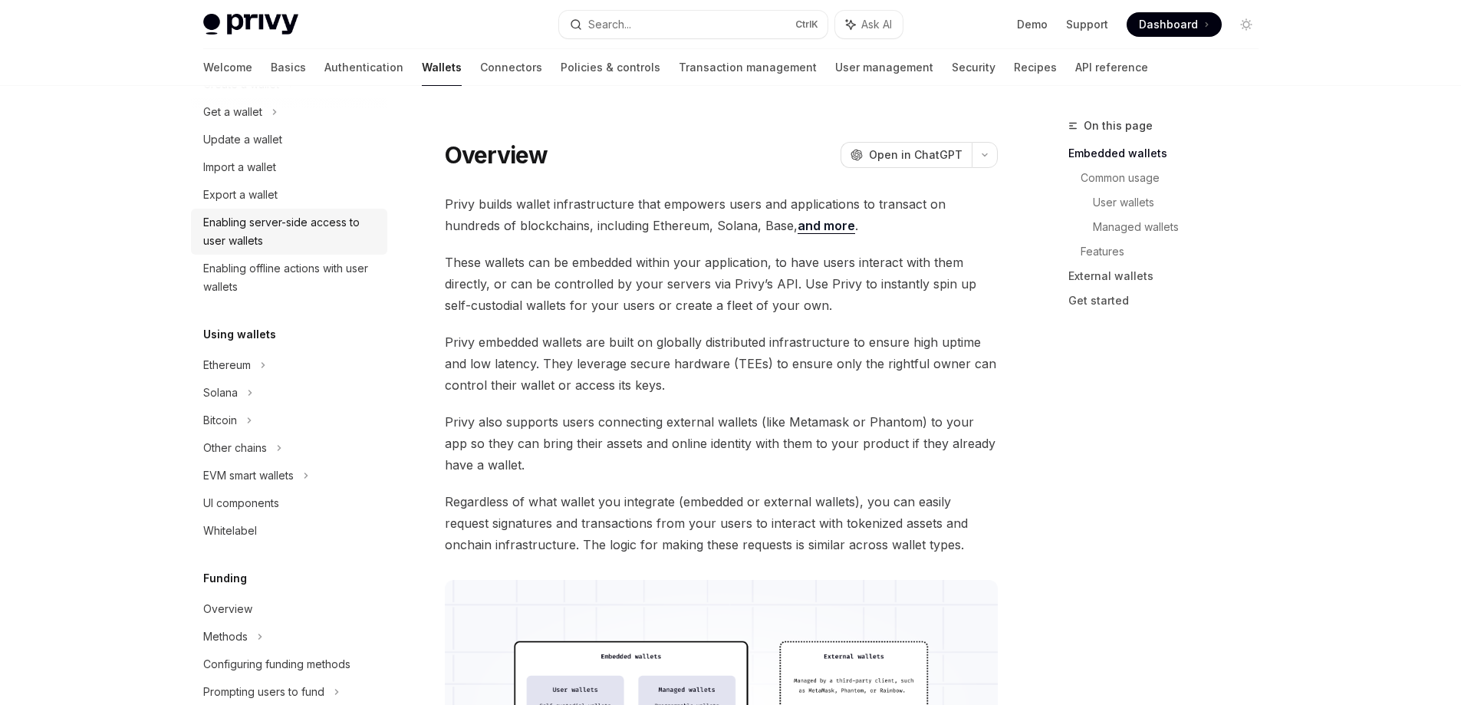
click at [355, 228] on div "Enabling server-side access to user wallets" at bounding box center [290, 231] width 175 height 37
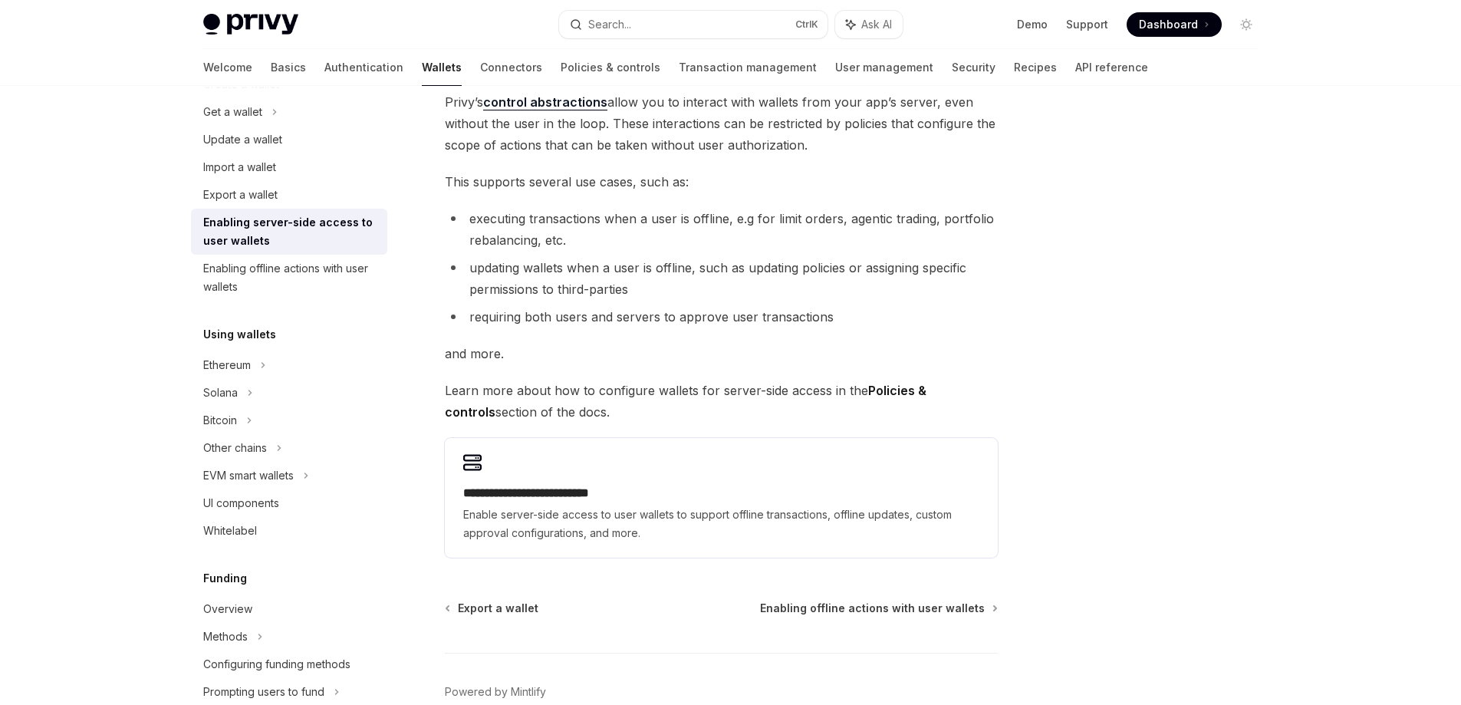
scroll to position [153, 0]
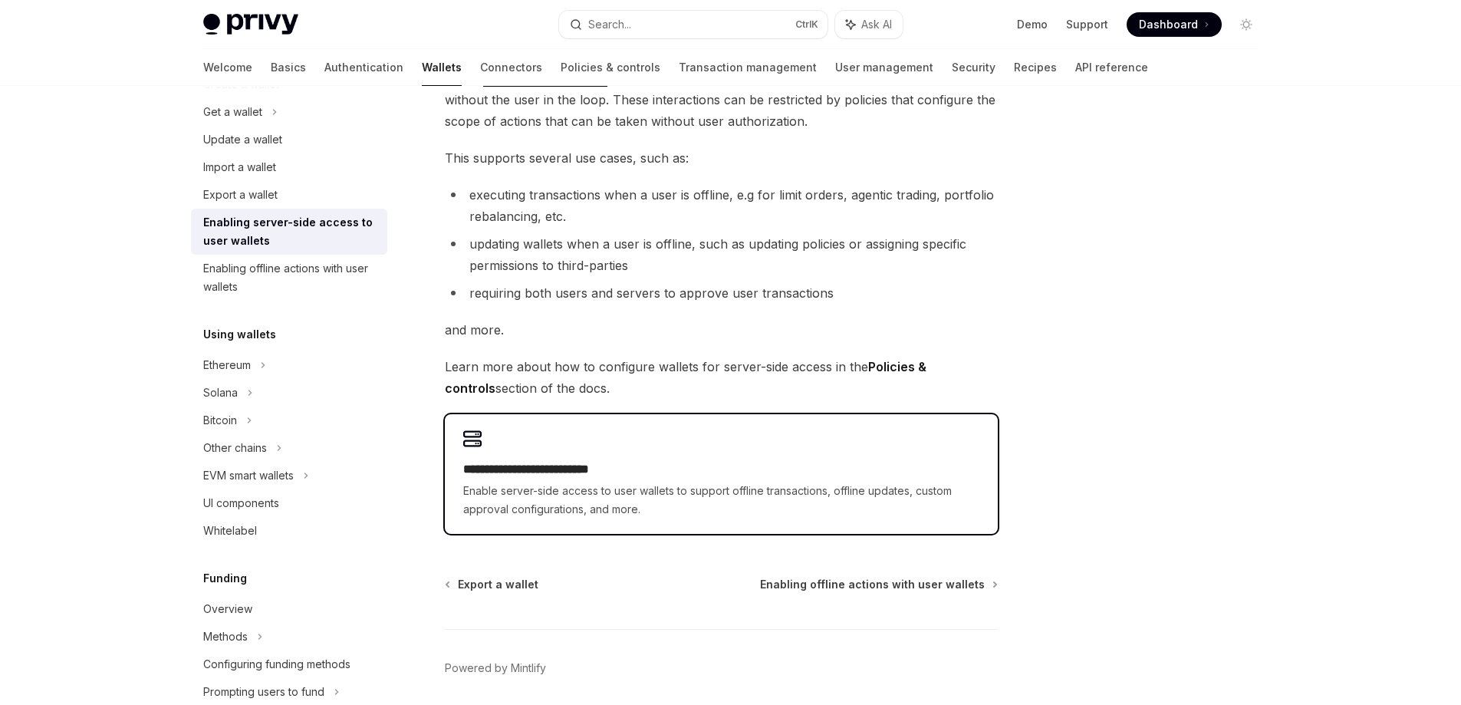
click at [556, 501] on span "Enable server-side access to user wallets to support offline transactions, offl…" at bounding box center [721, 500] width 516 height 37
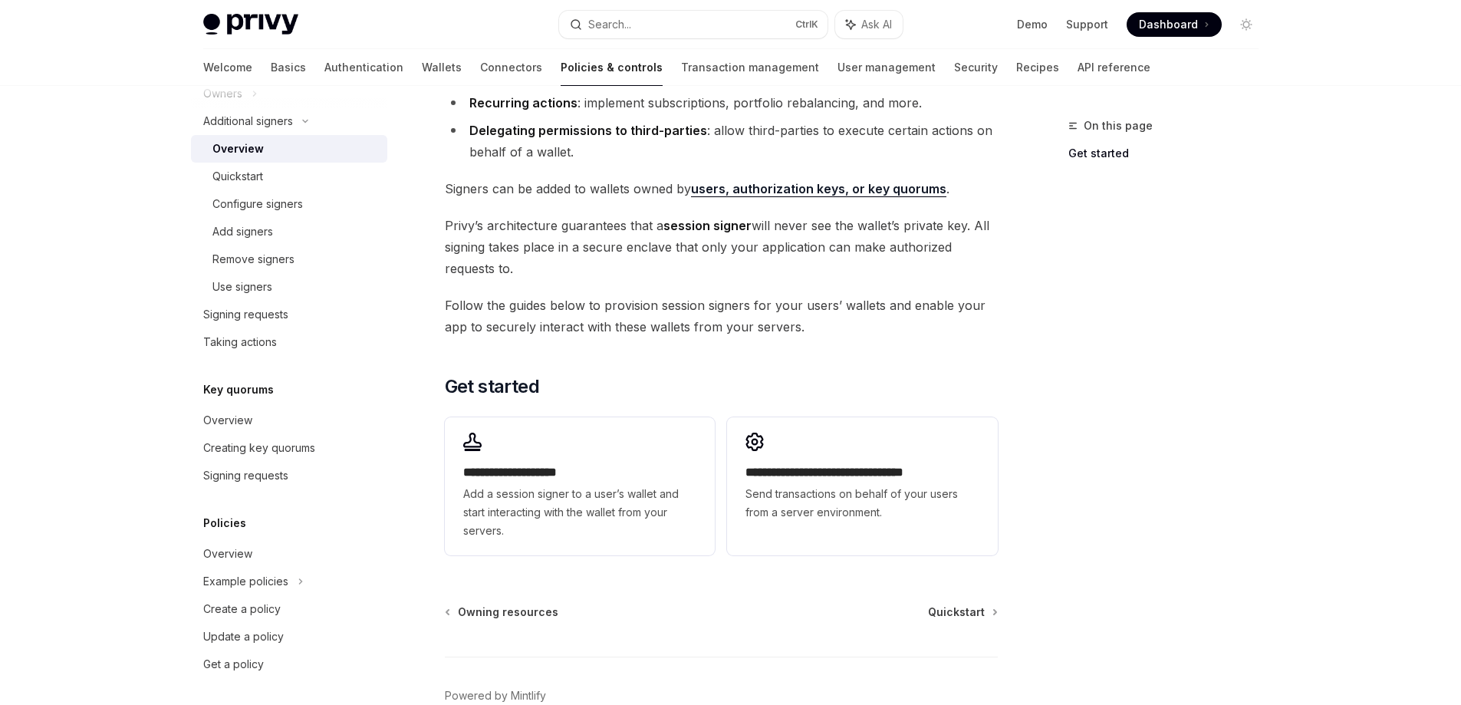
scroll to position [541, 0]
click at [681, 71] on link "Transaction management" at bounding box center [750, 67] width 138 height 37
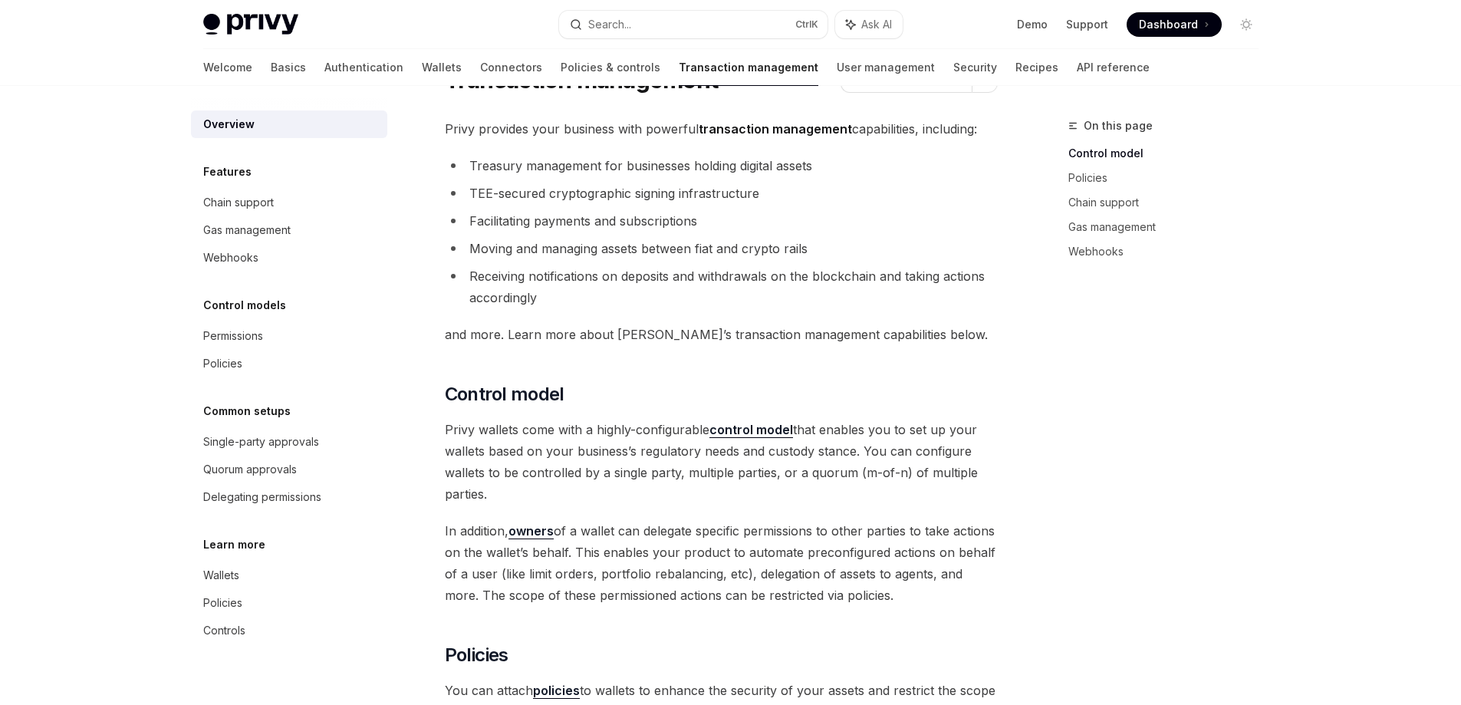
scroll to position [77, 0]
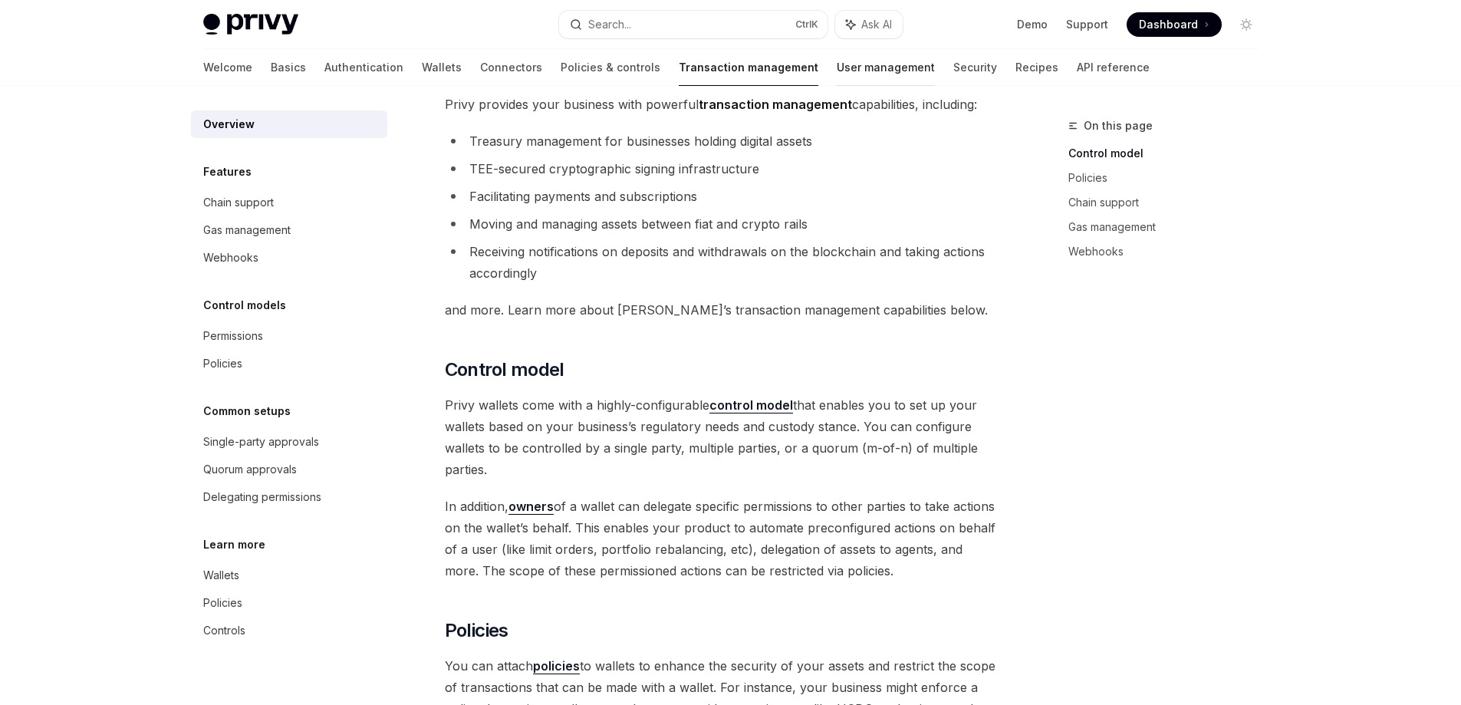
click at [837, 65] on link "User management" at bounding box center [886, 67] width 98 height 37
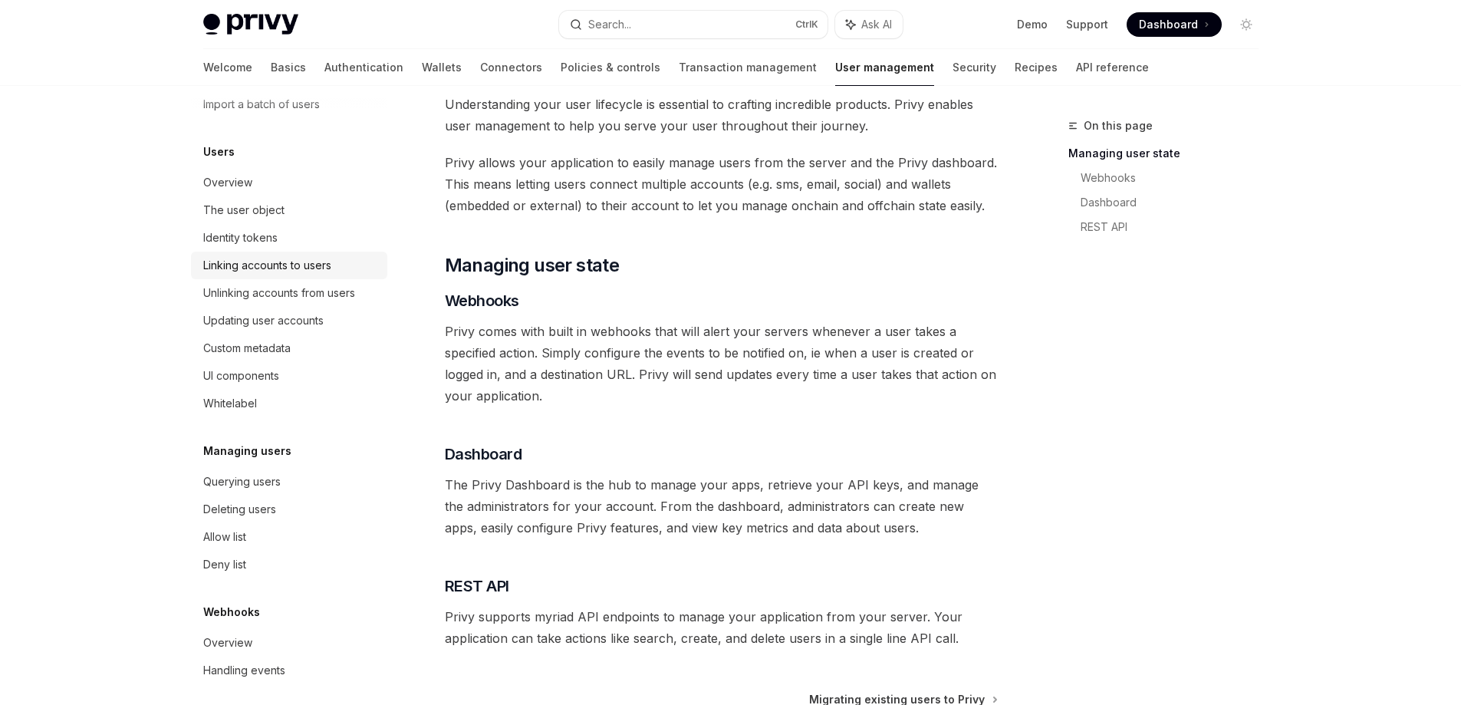
scroll to position [163, 0]
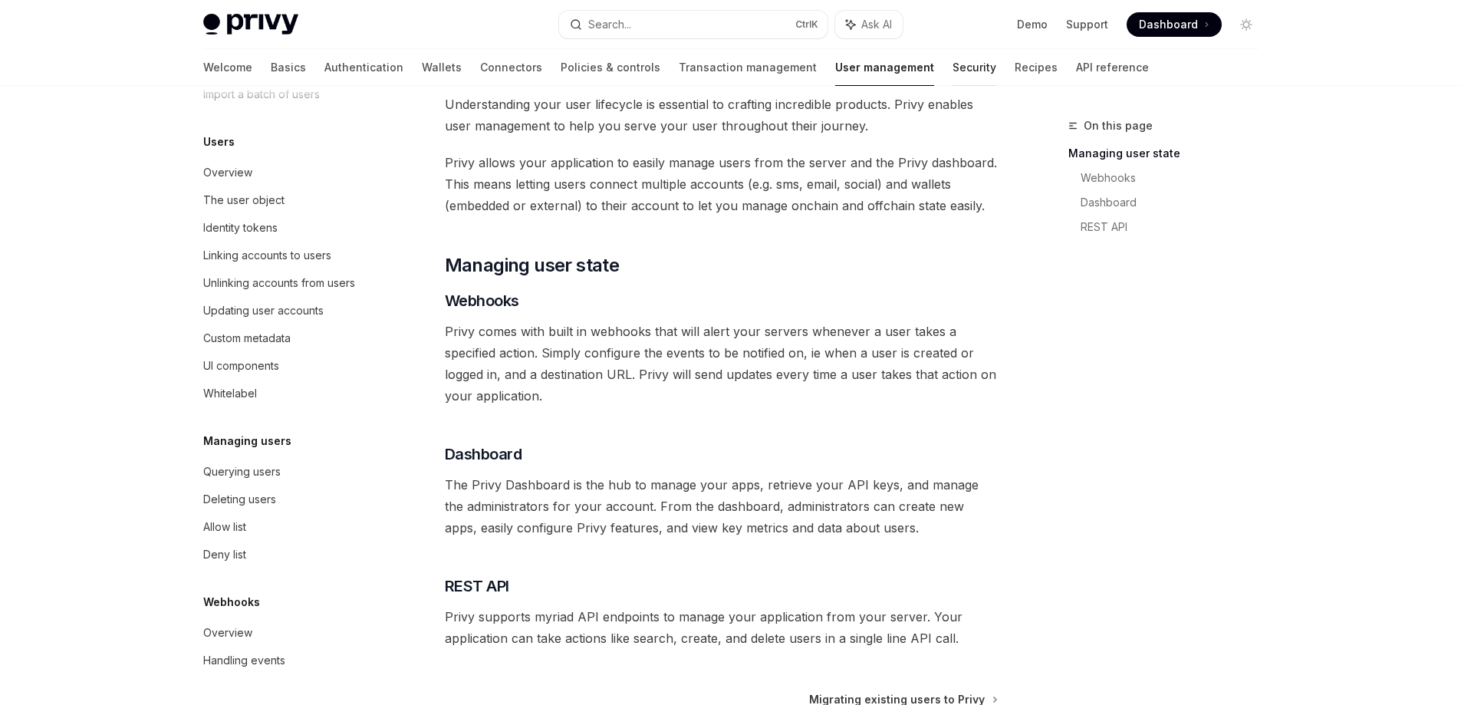
click at [953, 77] on link "Security" at bounding box center [975, 67] width 44 height 37
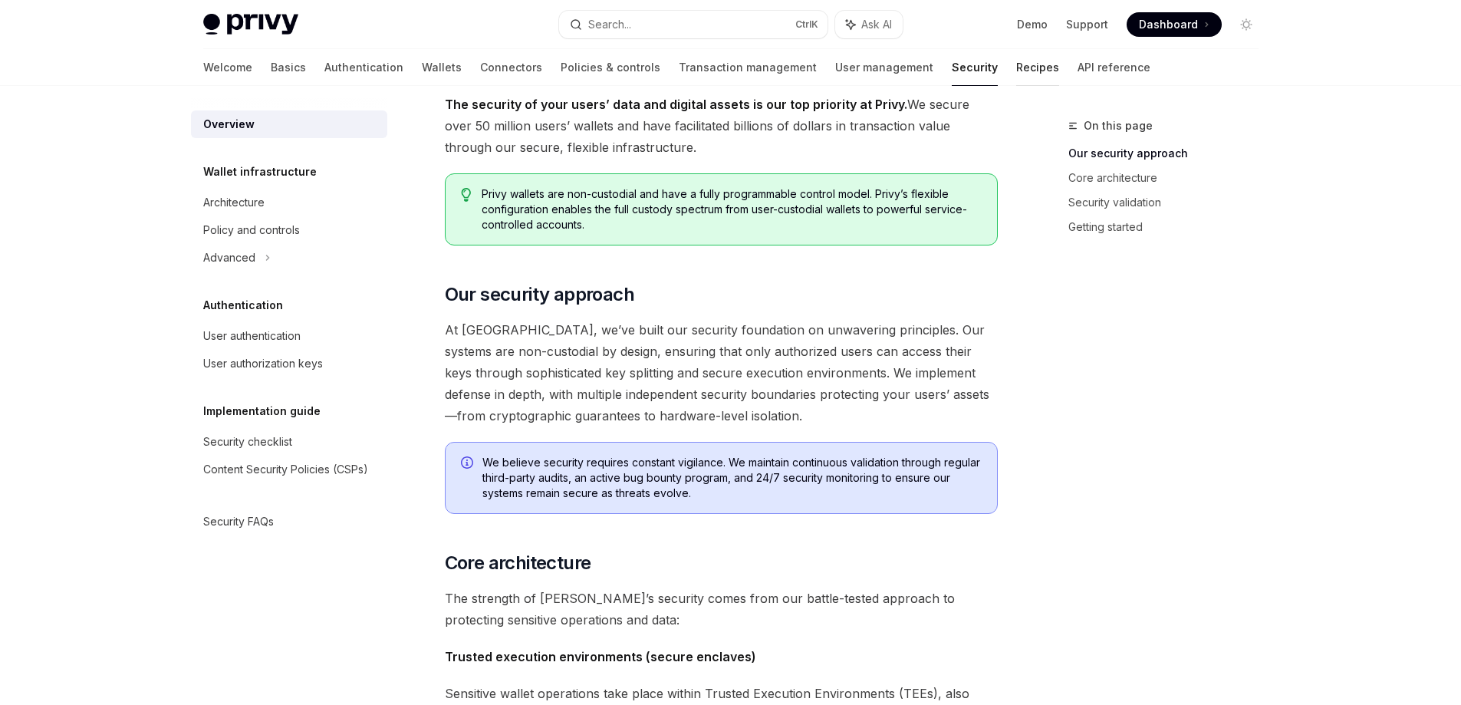
click at [1016, 77] on link "Recipes" at bounding box center [1037, 67] width 43 height 37
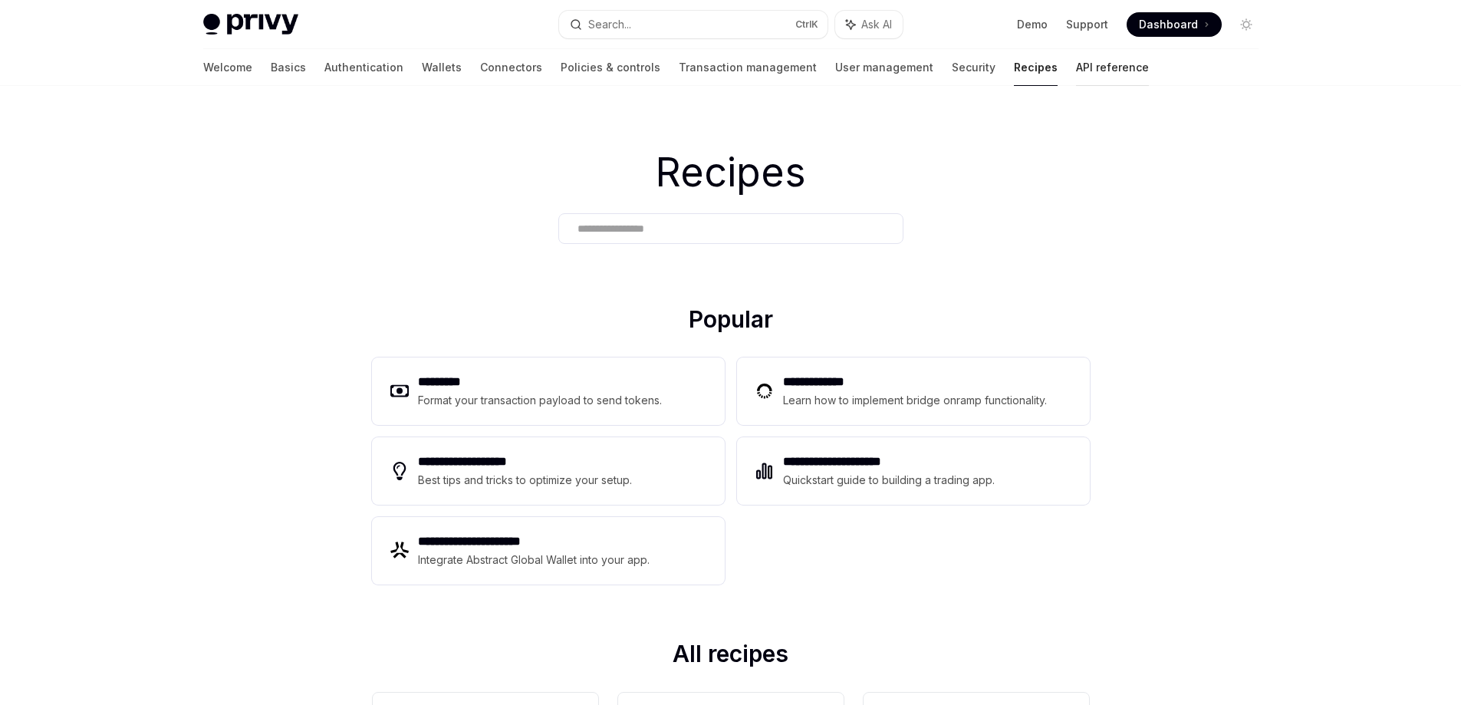
click at [1076, 68] on link "API reference" at bounding box center [1112, 67] width 73 height 37
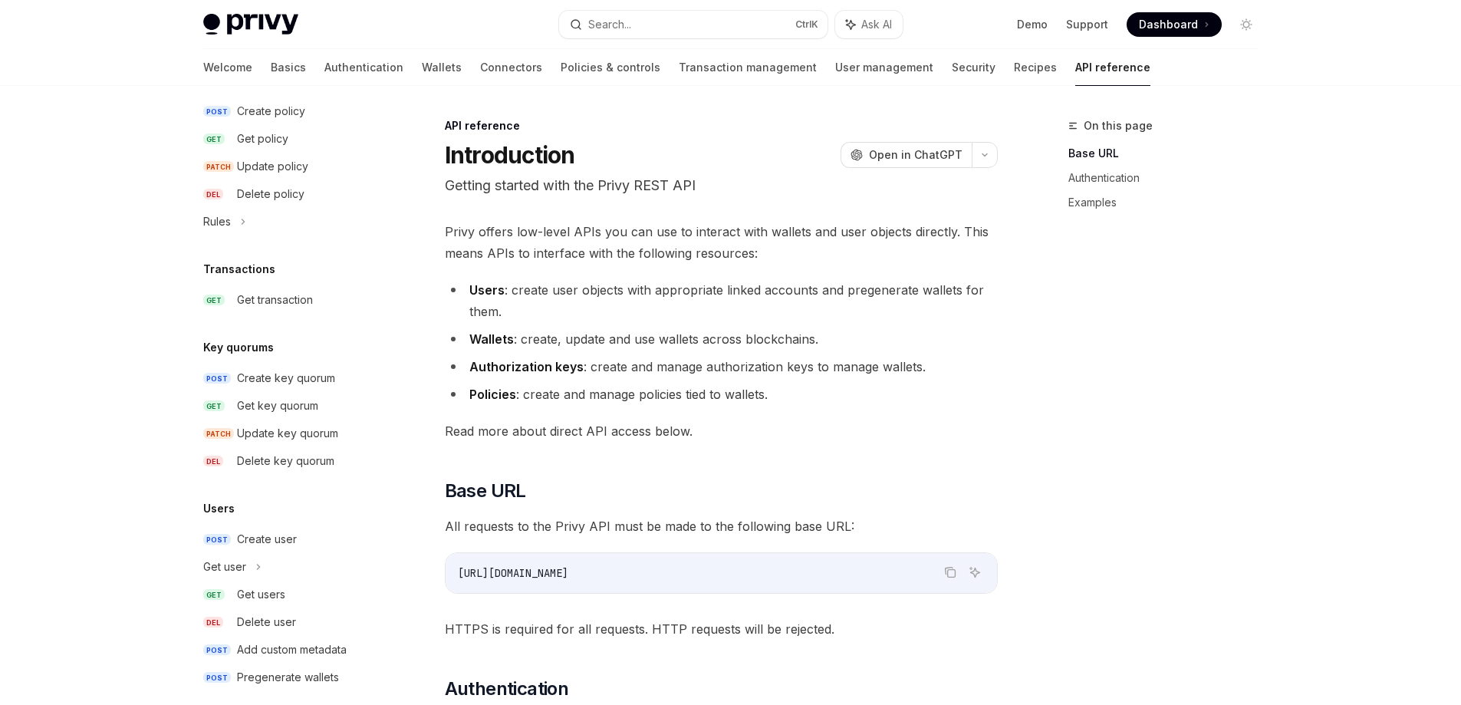
scroll to position [880, 0]
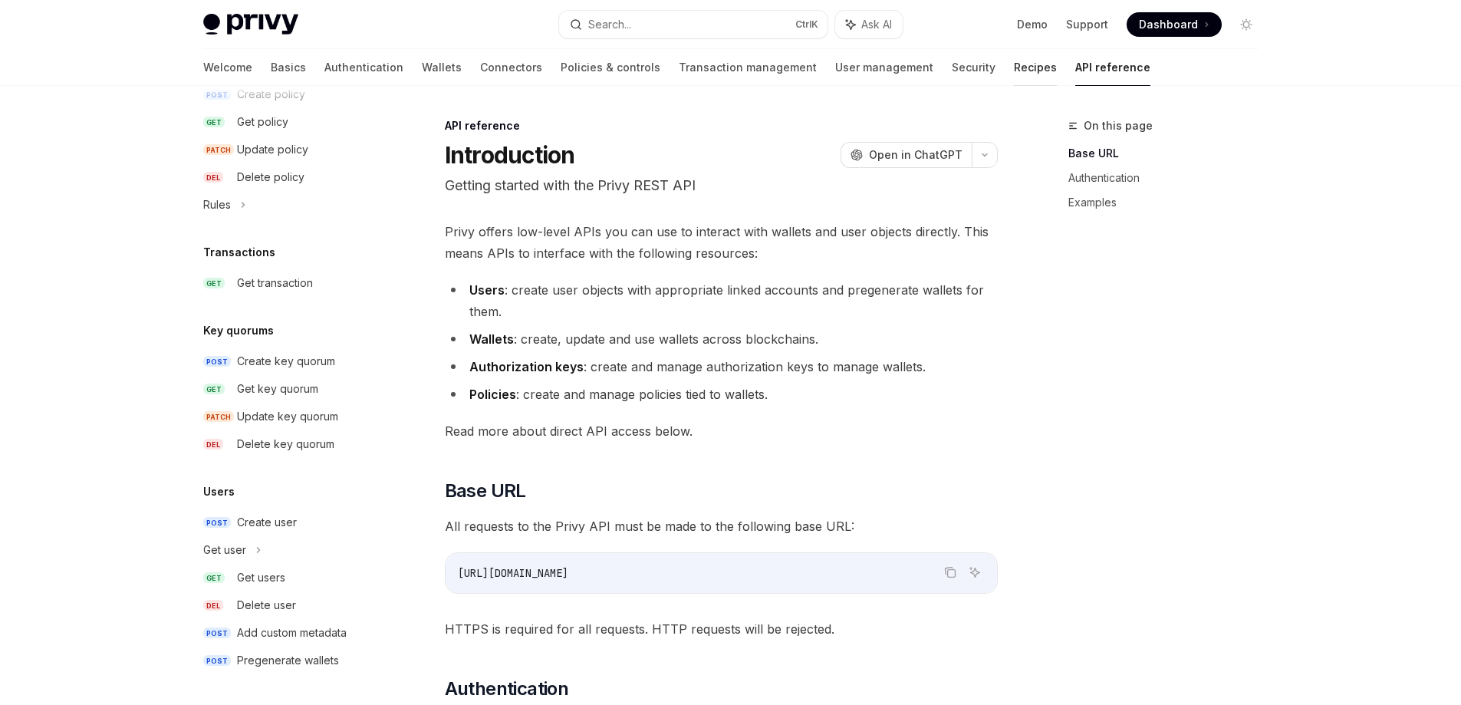
click at [1014, 75] on link "Recipes" at bounding box center [1035, 67] width 43 height 37
type textarea "*"
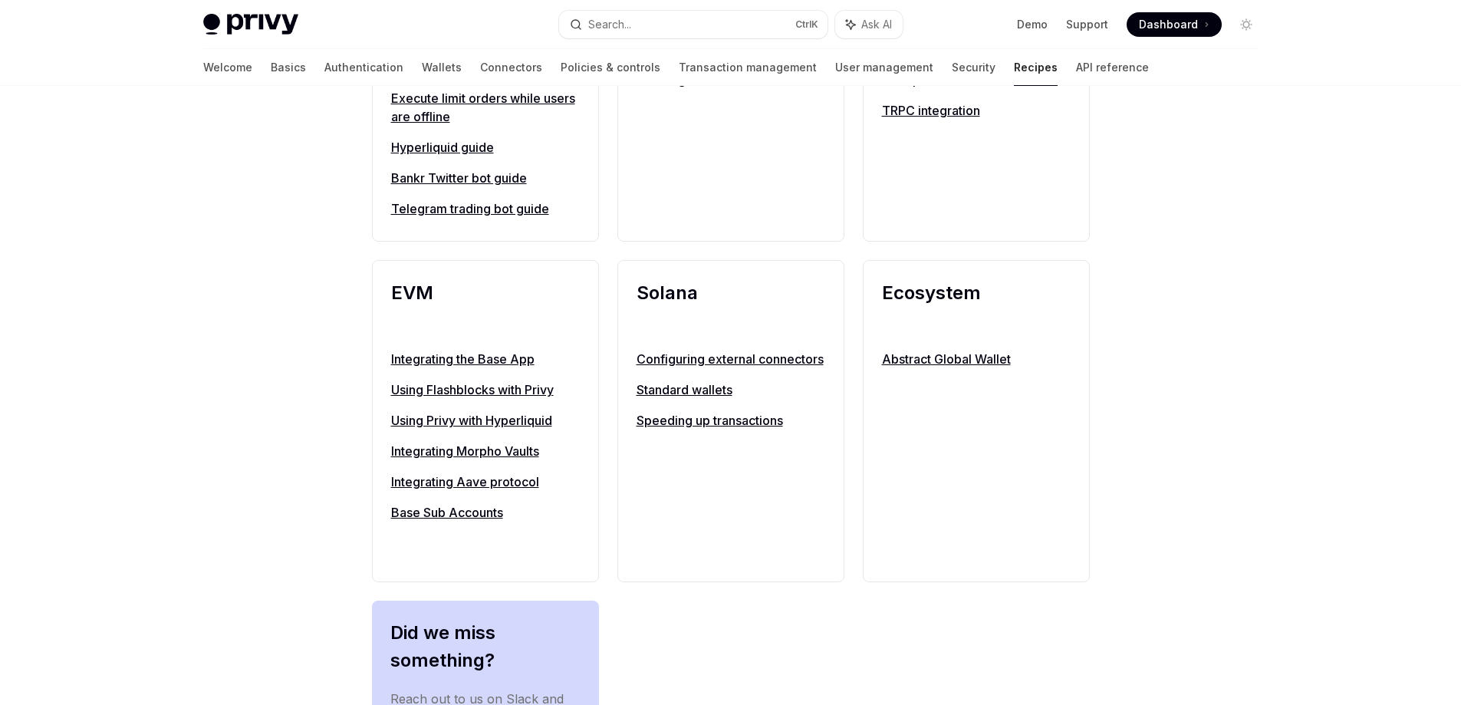
scroll to position [1534, 0]
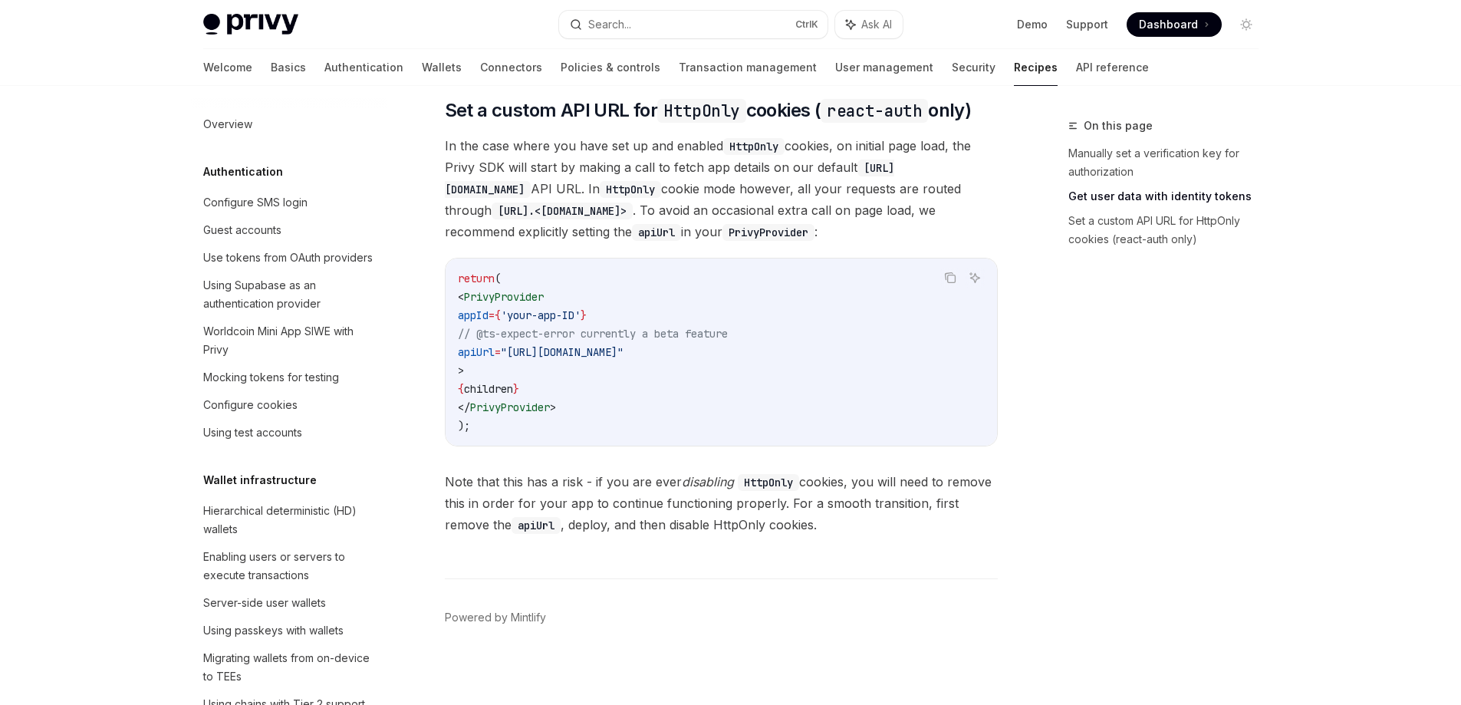
scroll to position [721, 0]
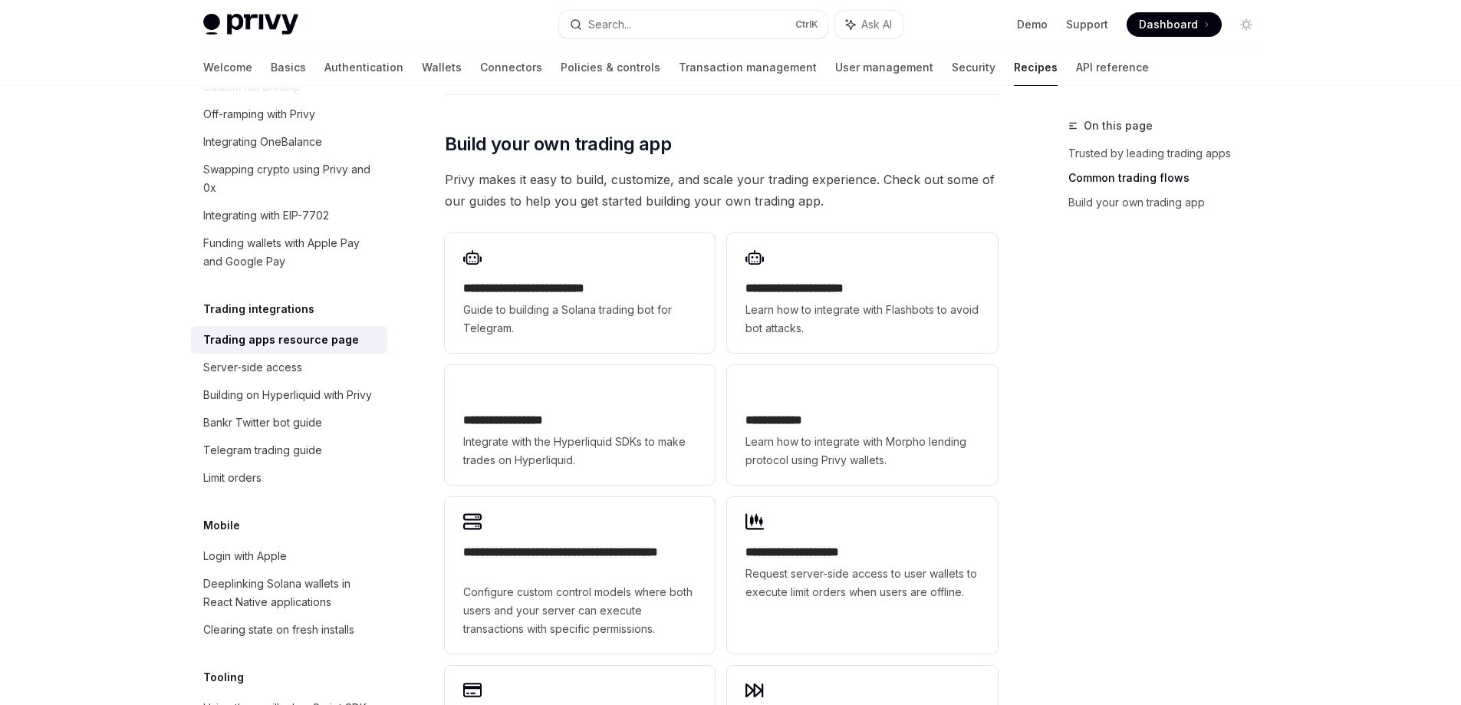
scroll to position [767, 0]
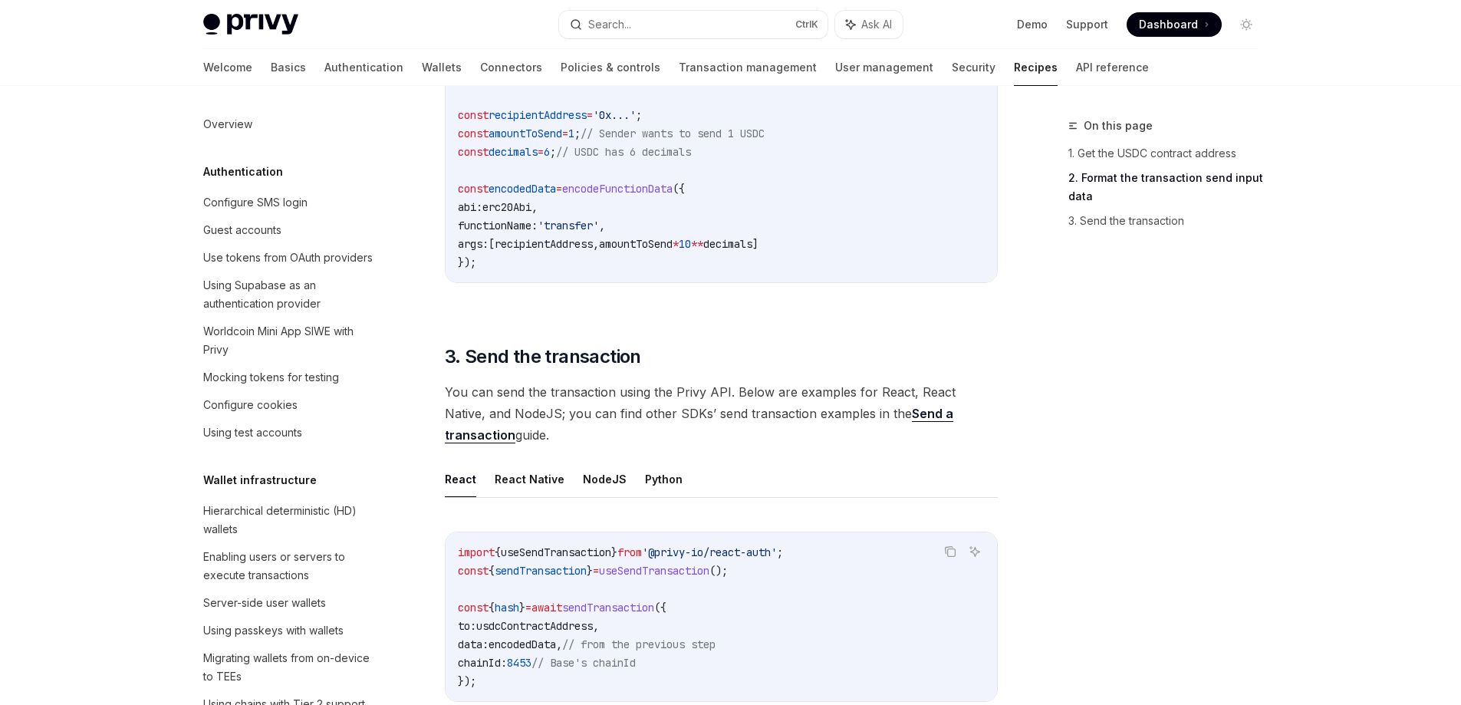
scroll to position [1074, 0]
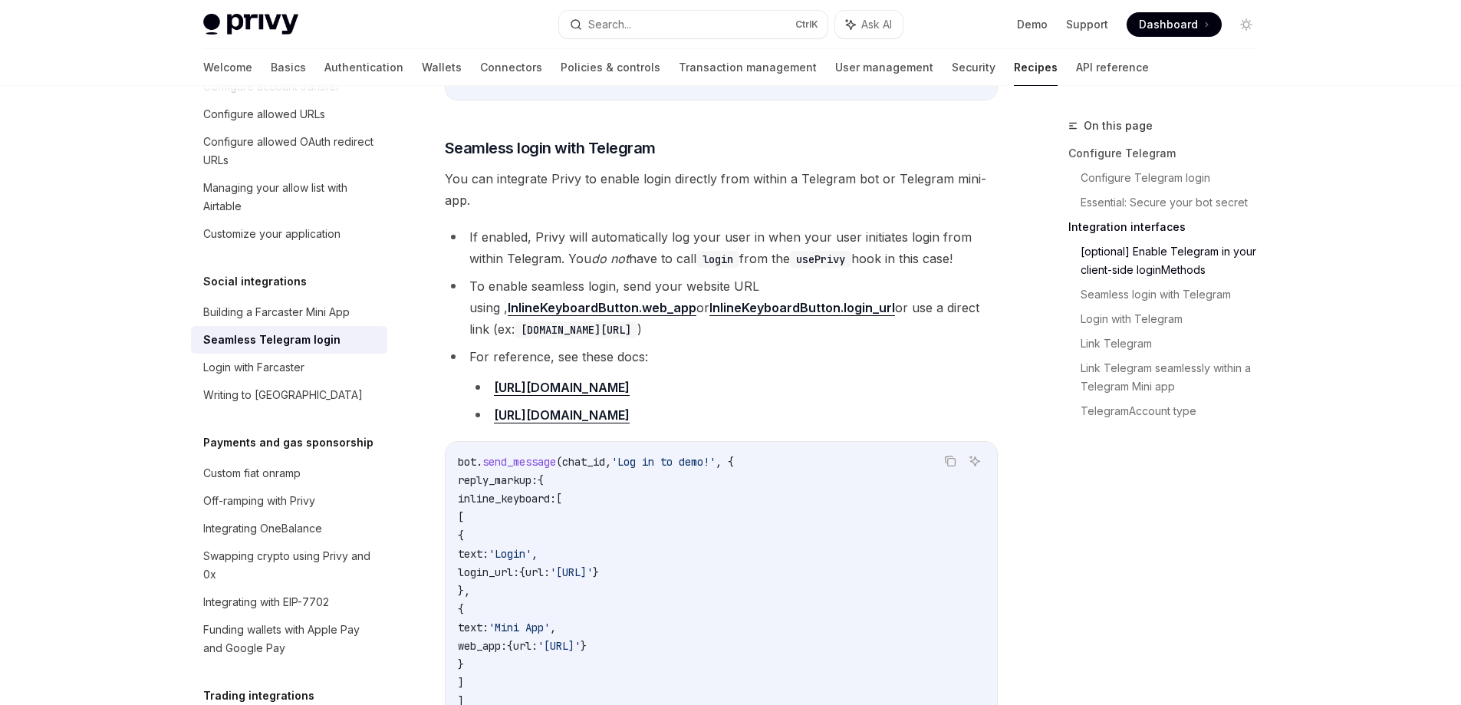
scroll to position [1611, 0]
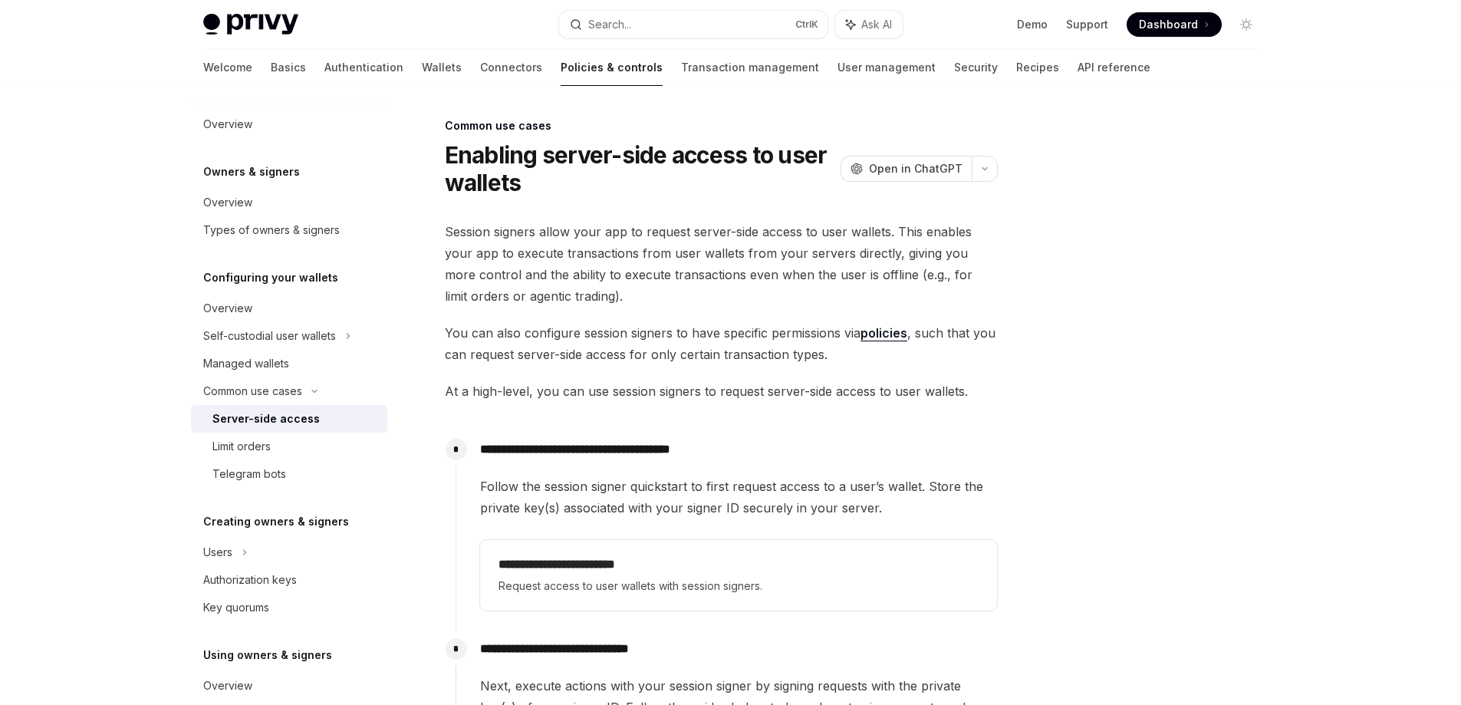
scroll to position [230, 0]
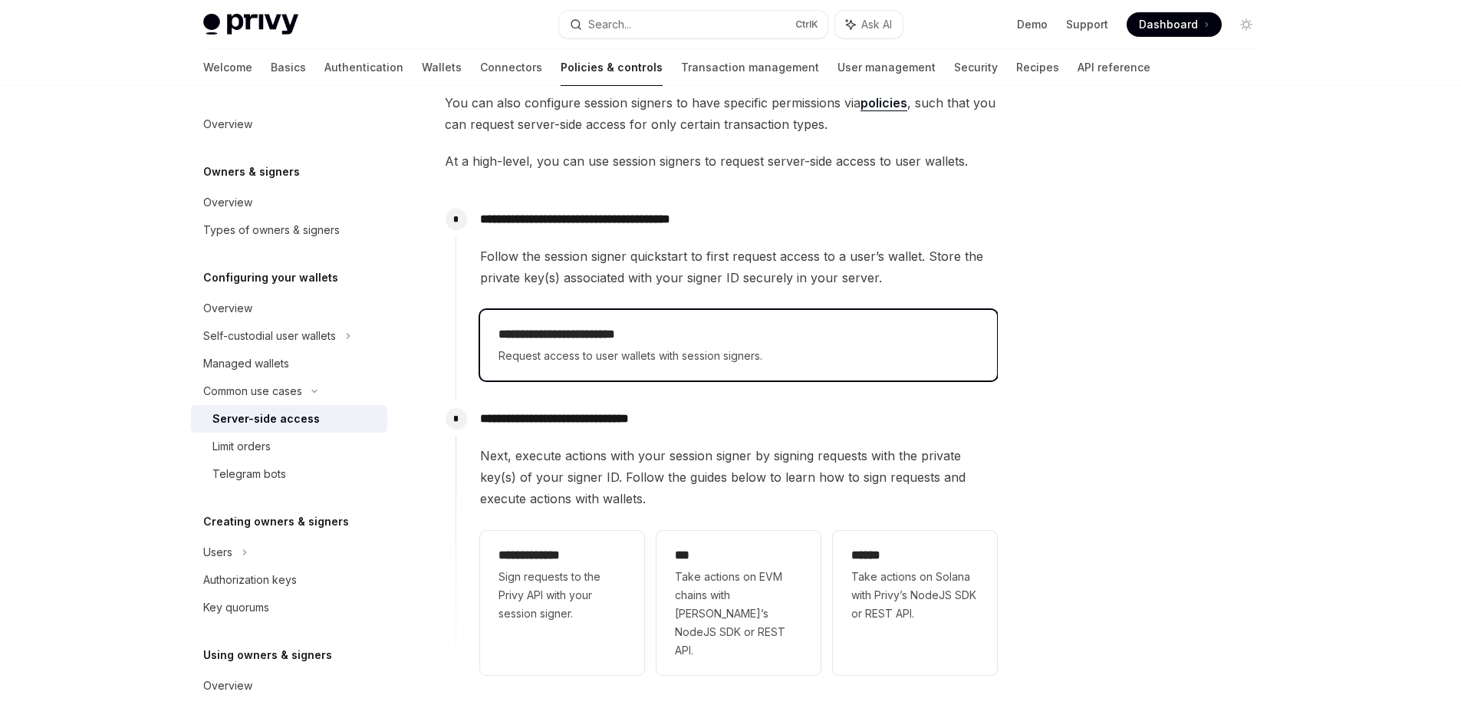
click at [584, 357] on span "Request access to user wallets with session signers." at bounding box center [739, 356] width 480 height 18
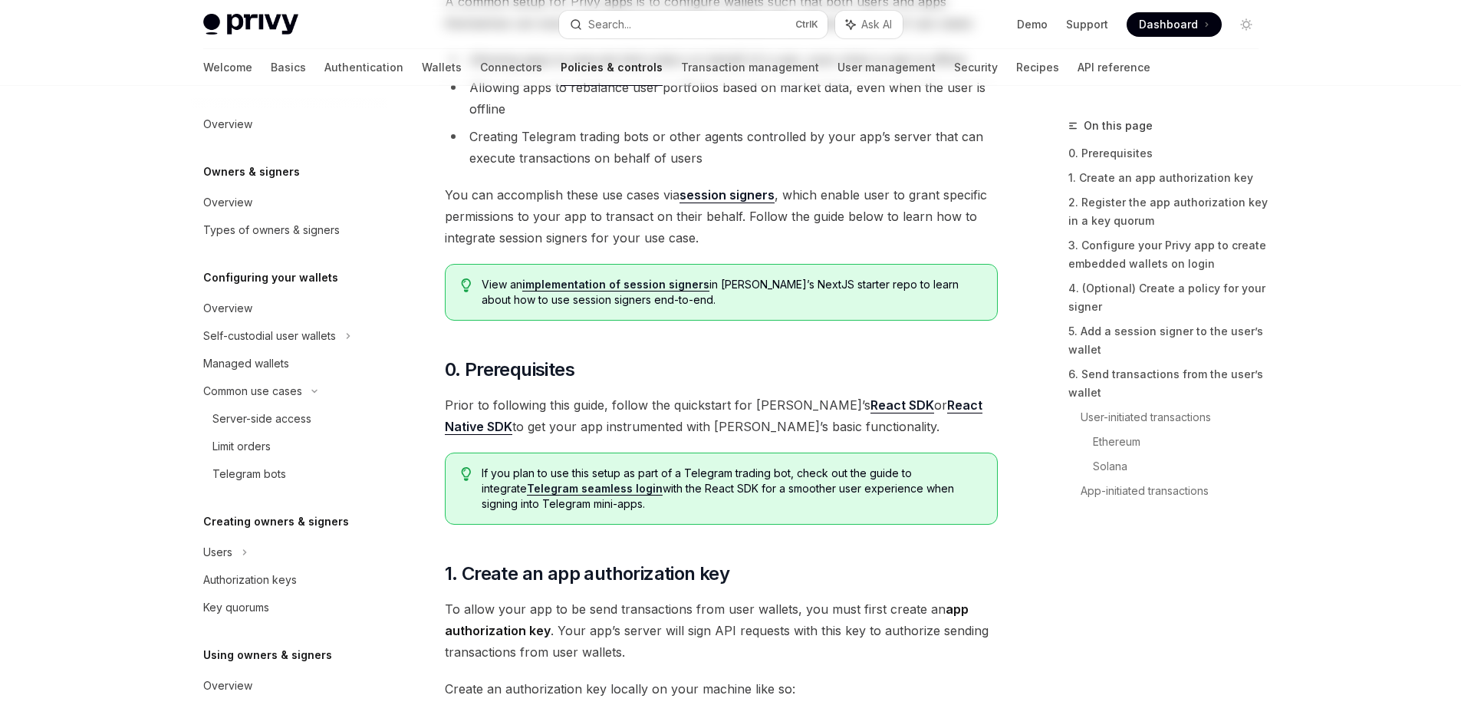
type textarea "*"
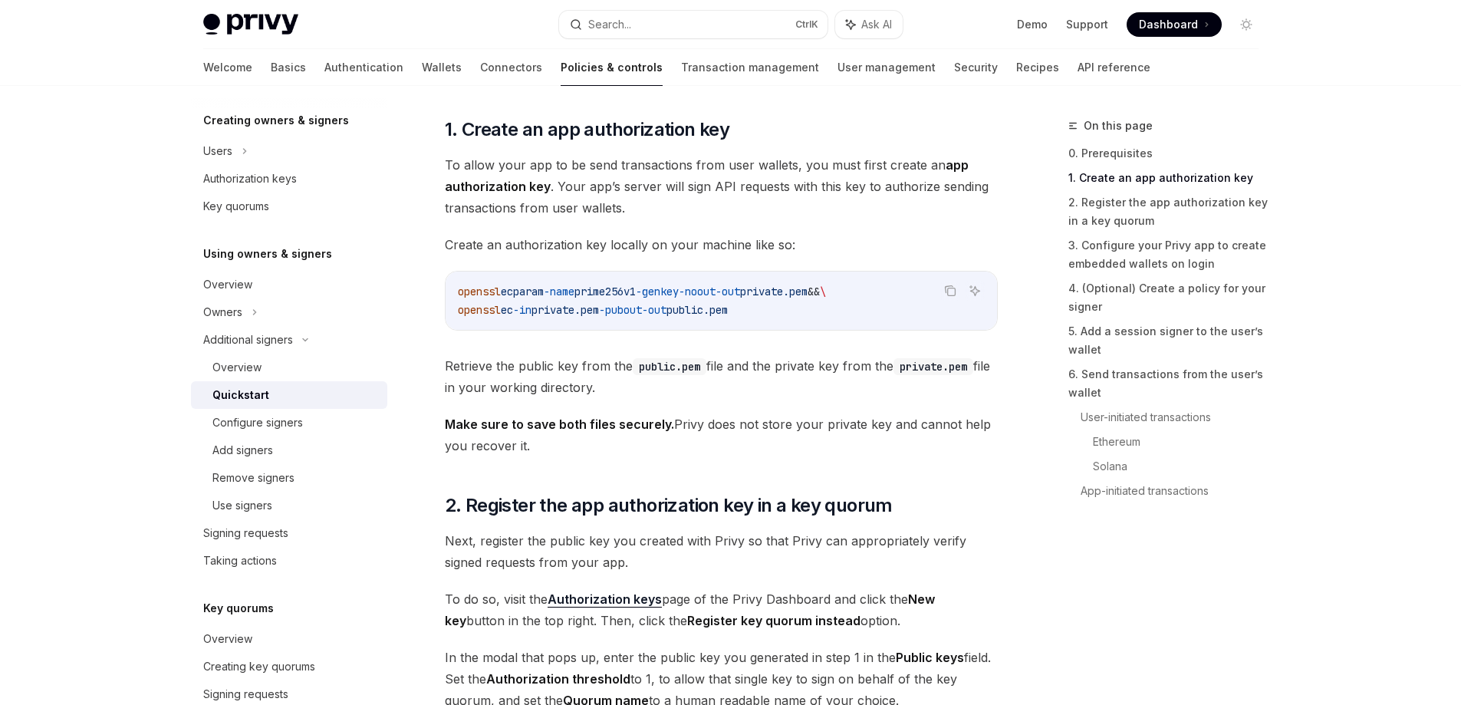
scroll to position [690, 0]
